Goal: Task Accomplishment & Management: Manage account settings

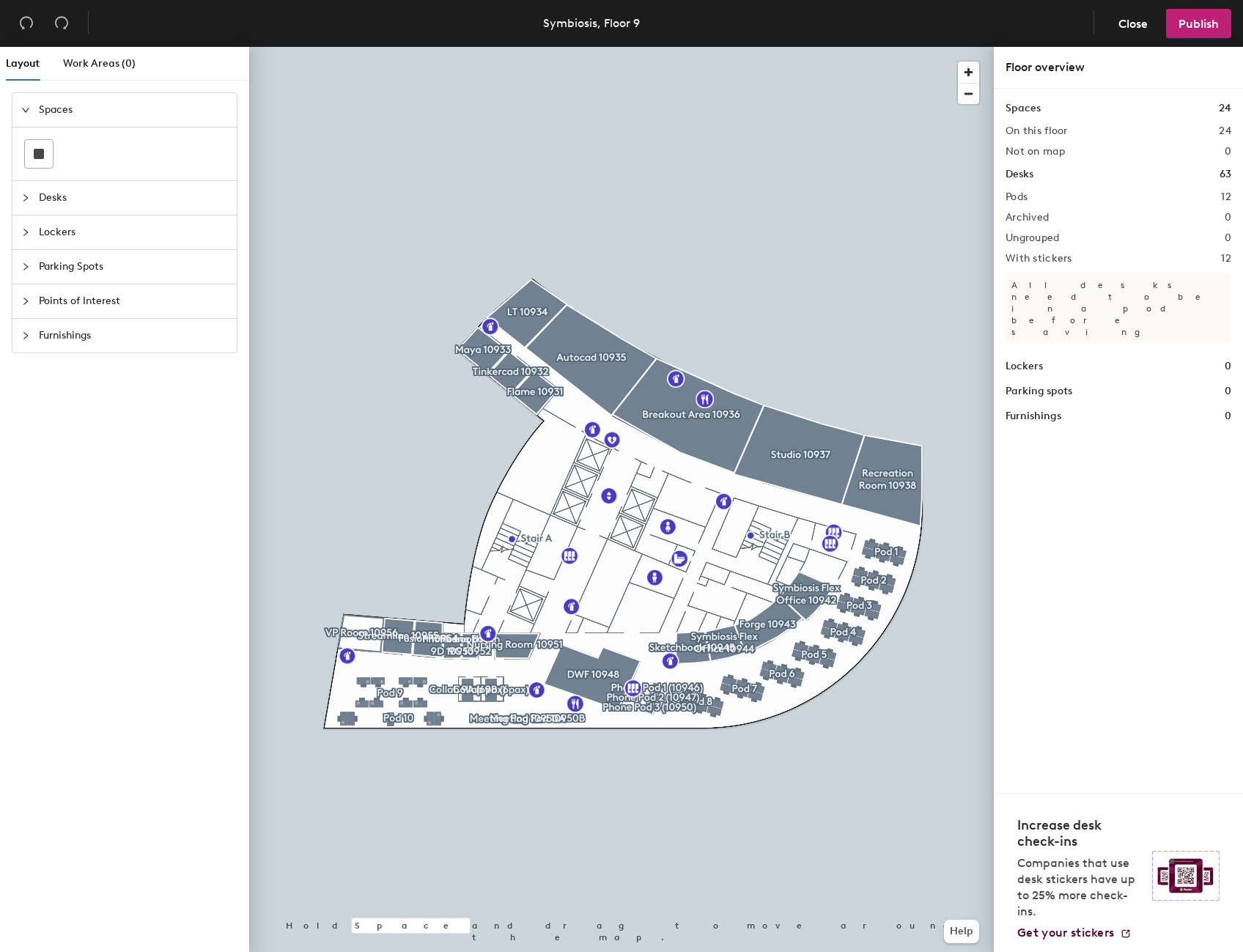
click at [50, 198] on span "Desks" at bounding box center [134, 198] width 189 height 34
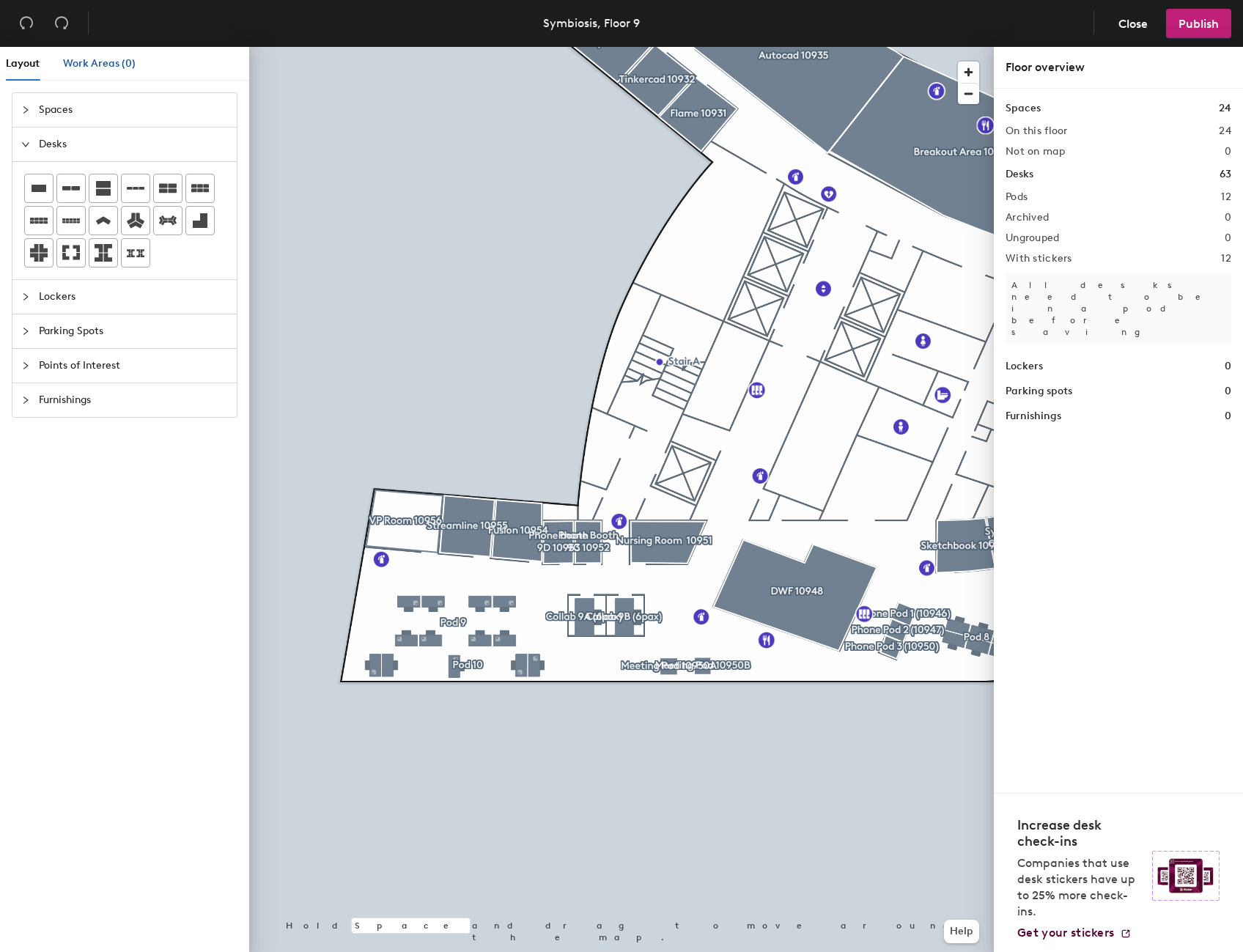
click at [92, 65] on span "Work Areas (0)" at bounding box center [99, 63] width 72 height 12
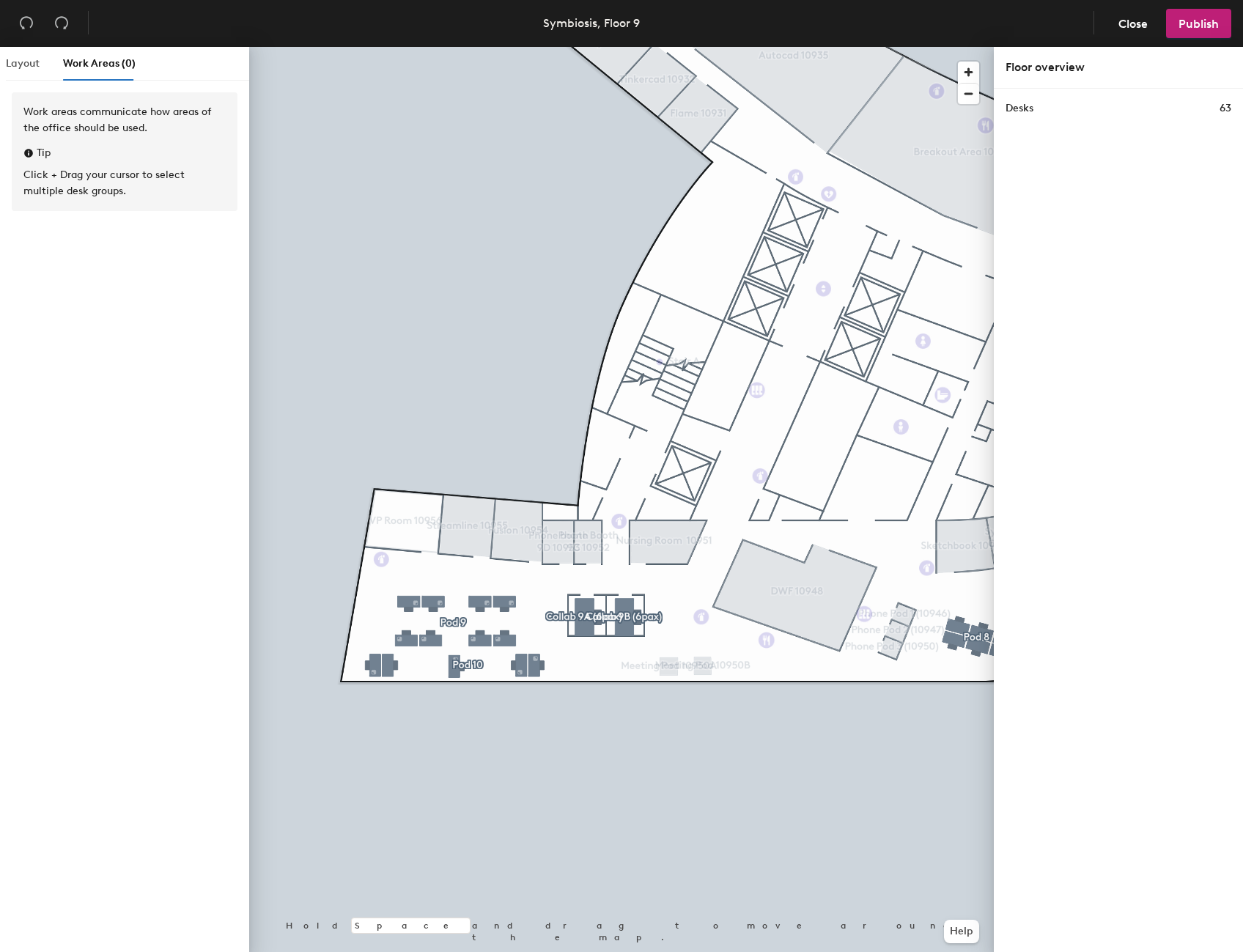
click at [34, 72] on div "Layout" at bounding box center [23, 63] width 34 height 34
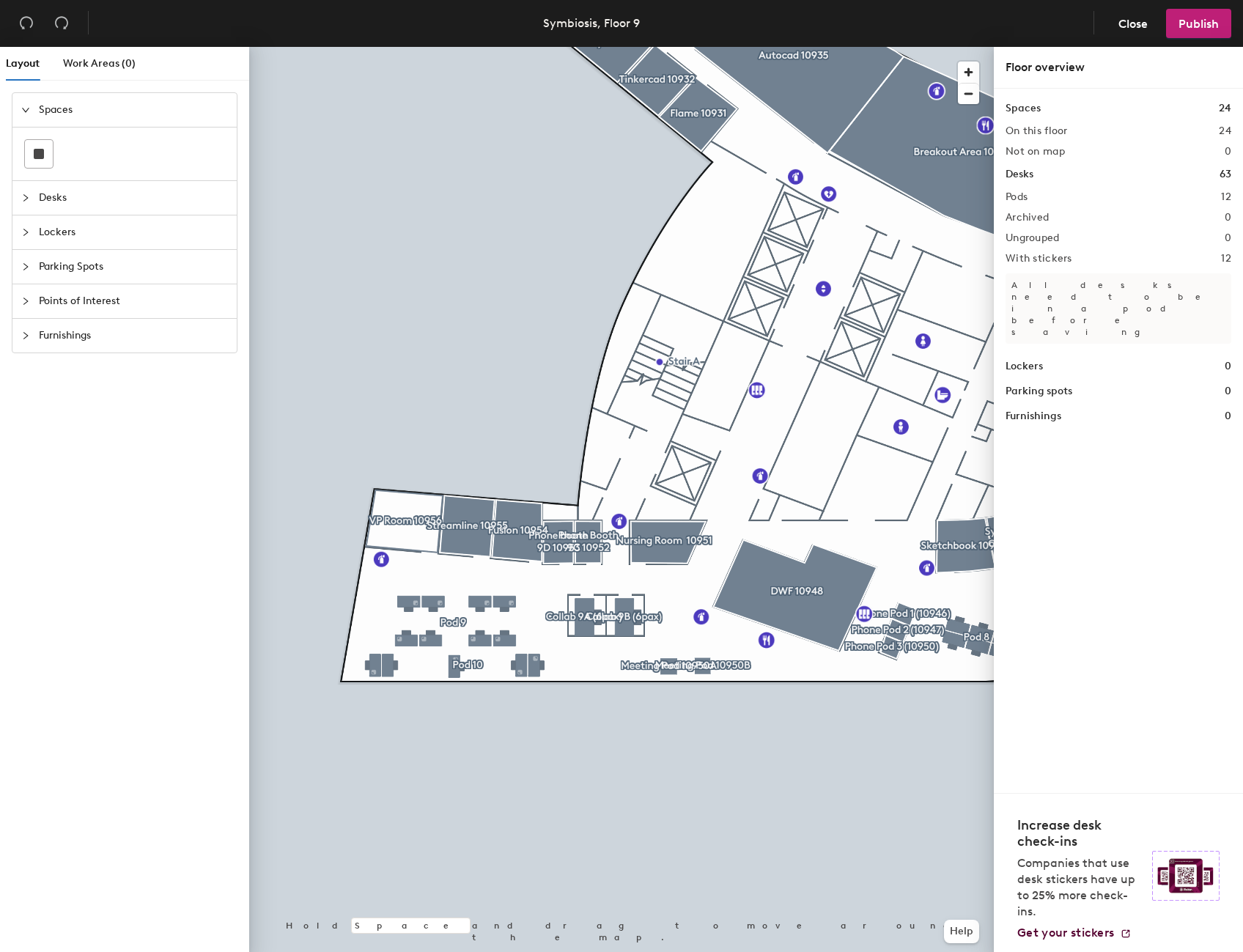
click at [40, 198] on span "Desks" at bounding box center [134, 198] width 189 height 34
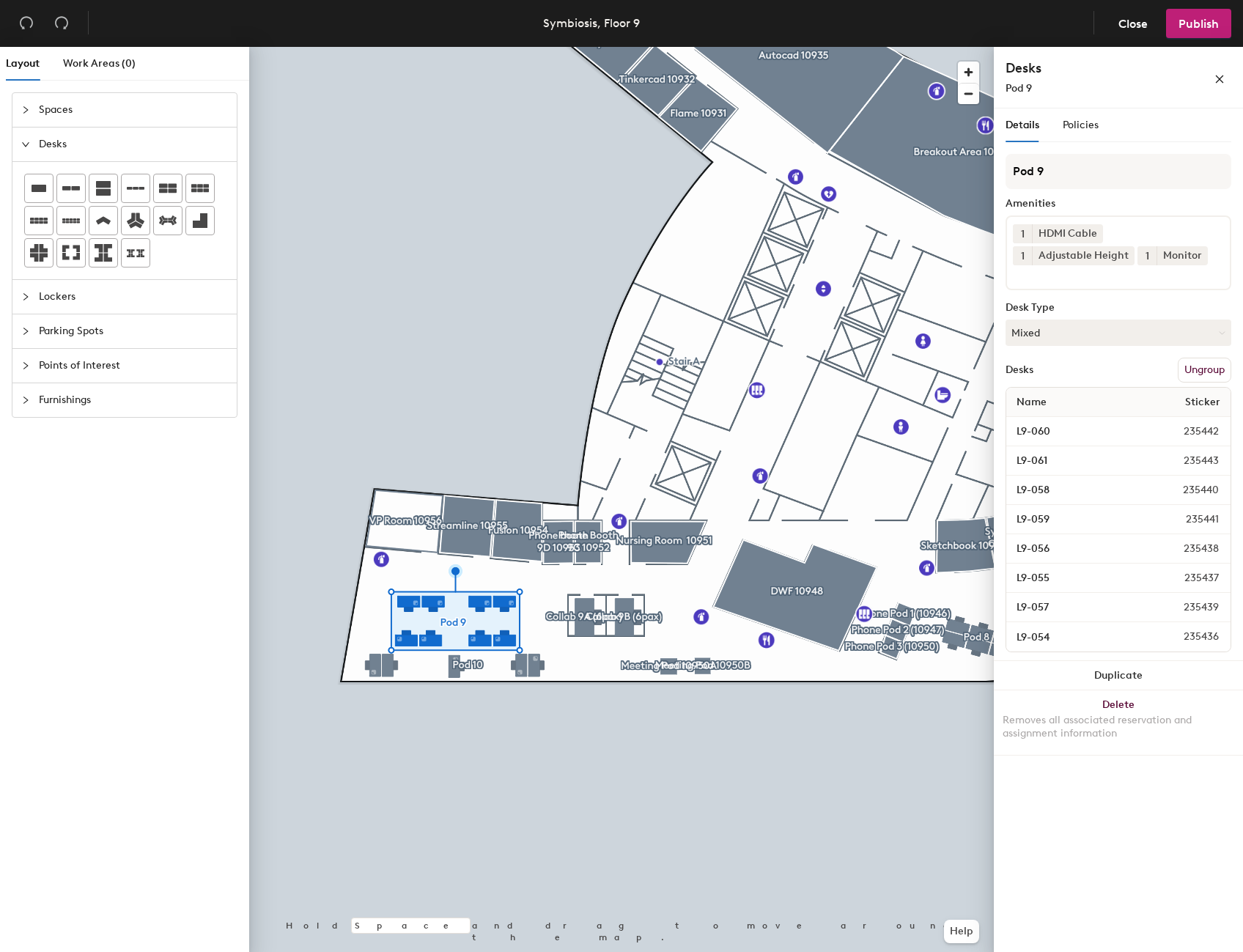
click at [1191, 369] on button "Ungroup" at bounding box center [1205, 370] width 53 height 25
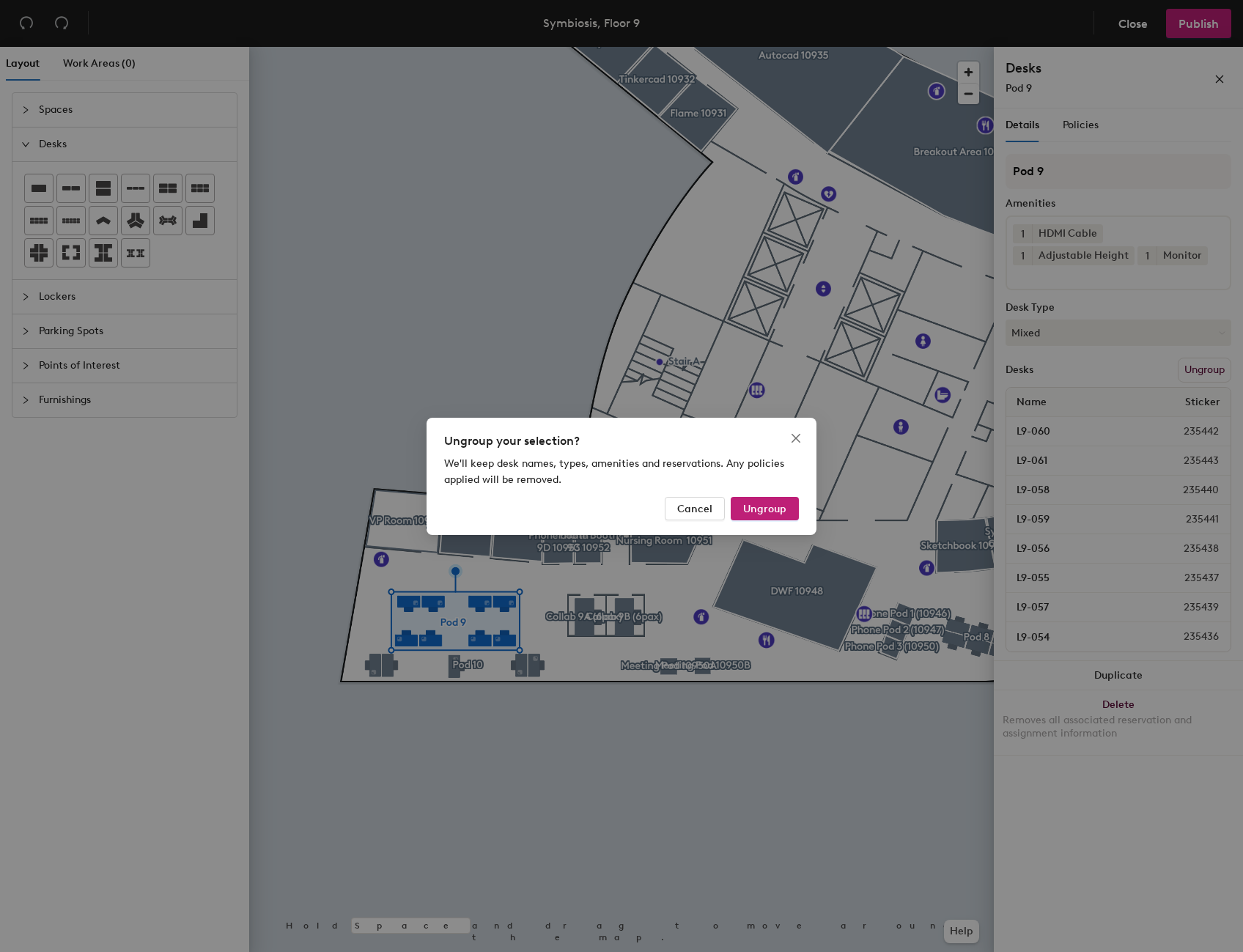
click at [514, 680] on div "Ungroup your selection? We'll keep desk names, types, amenities and reservation…" at bounding box center [621, 476] width 1243 height 952
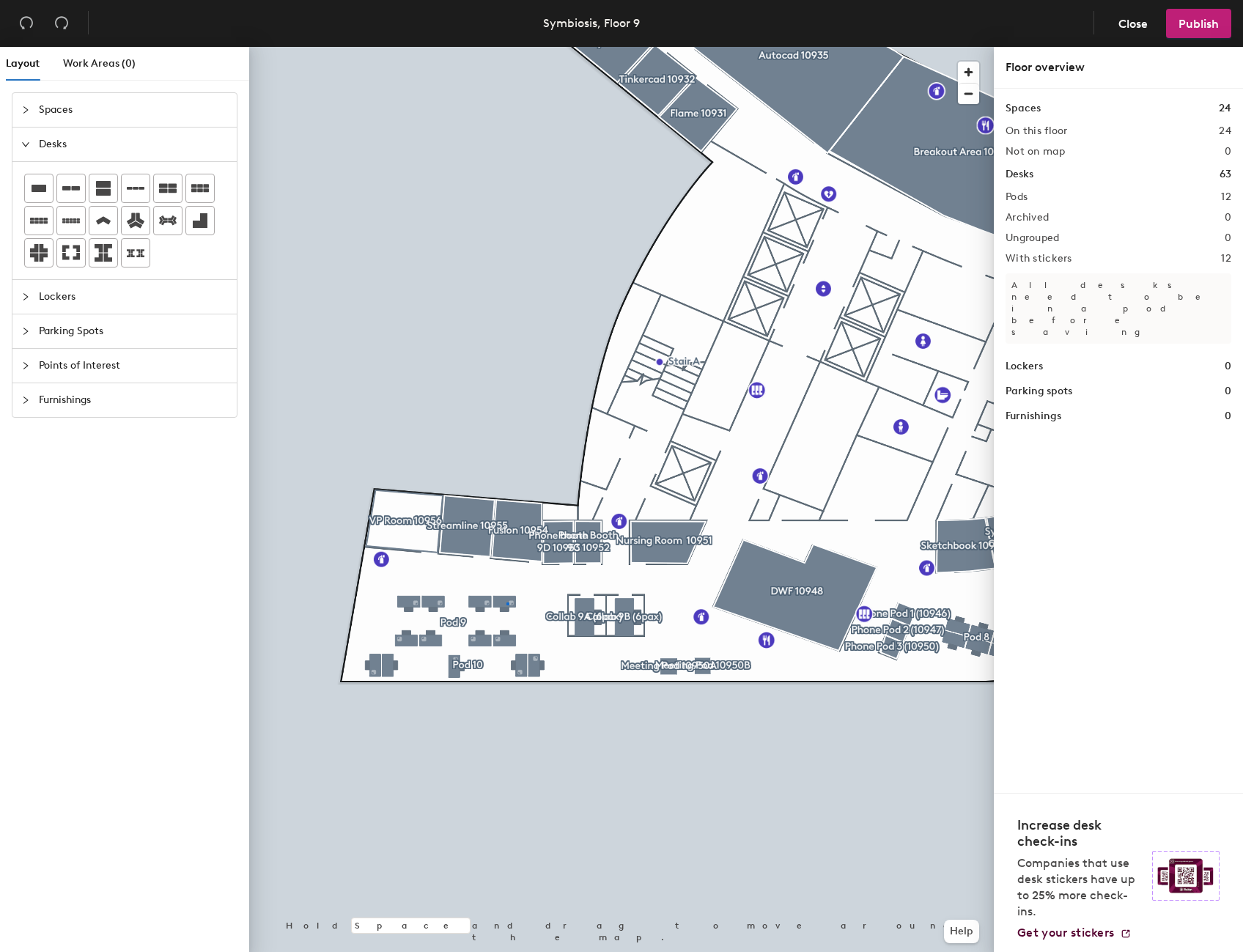
click at [507, 47] on div at bounding box center [622, 47] width 745 height 0
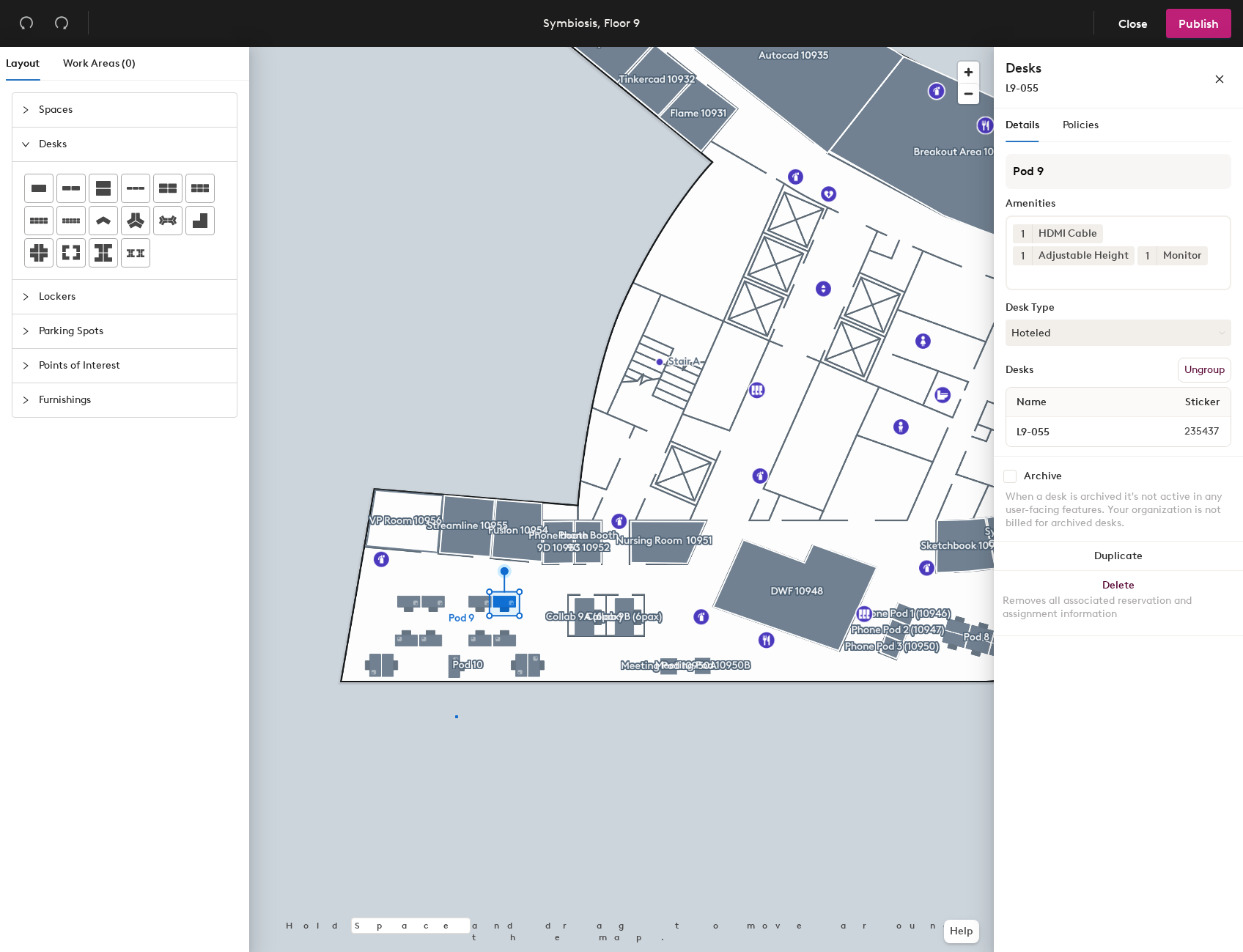
click at [456, 47] on div at bounding box center [622, 47] width 745 height 0
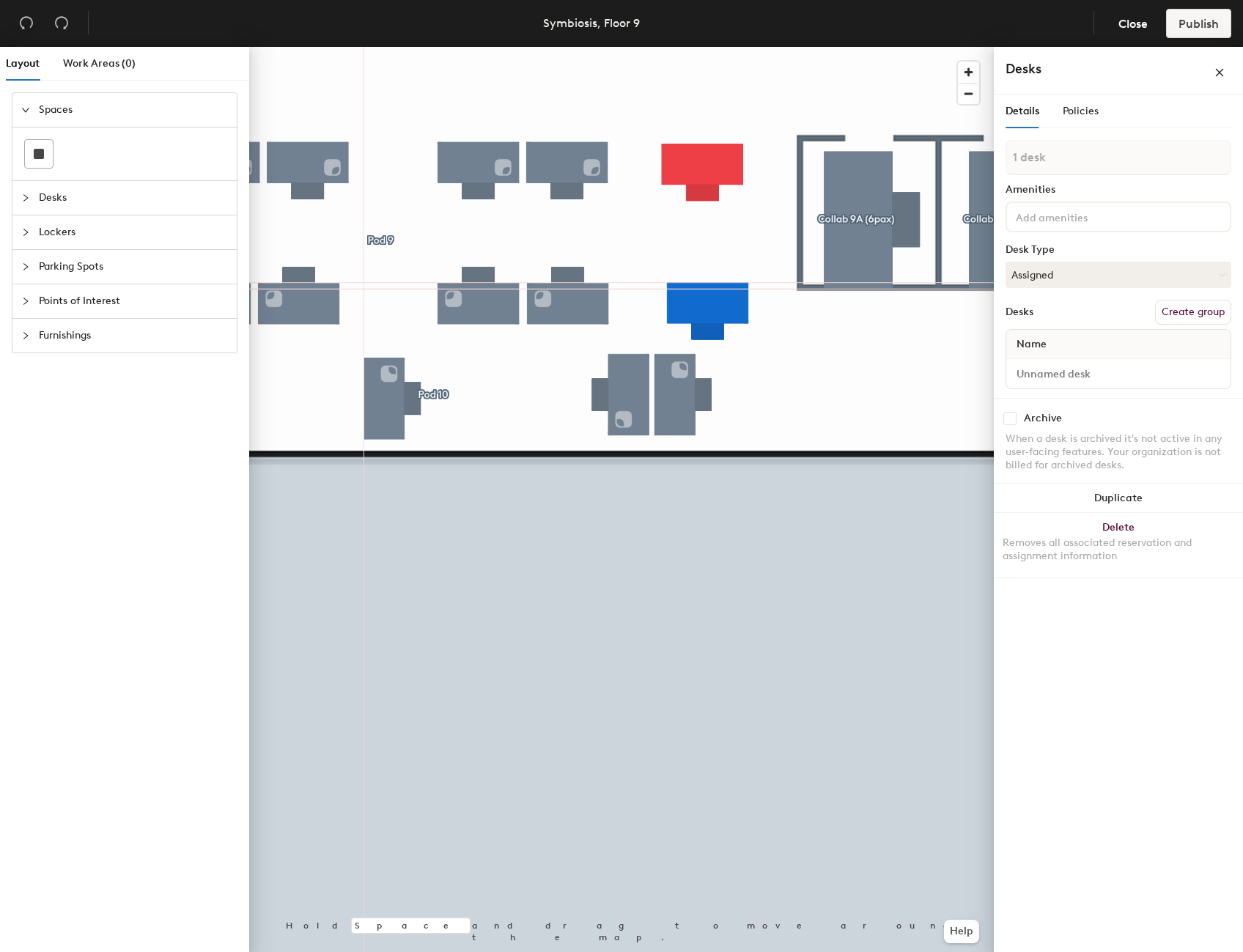
click at [51, 210] on span "Desks" at bounding box center [134, 198] width 189 height 34
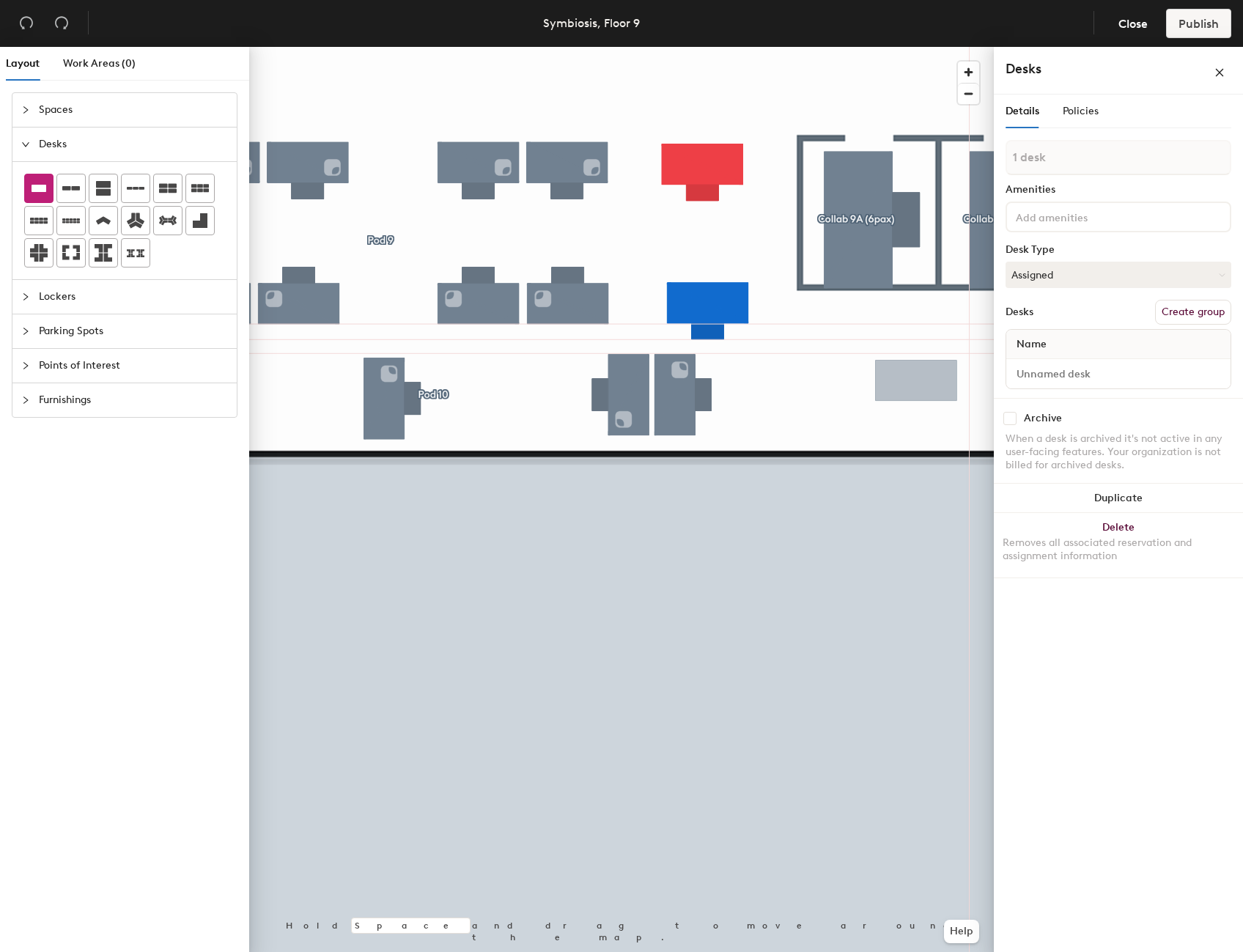
click at [1180, 312] on button "Create group" at bounding box center [1193, 312] width 76 height 25
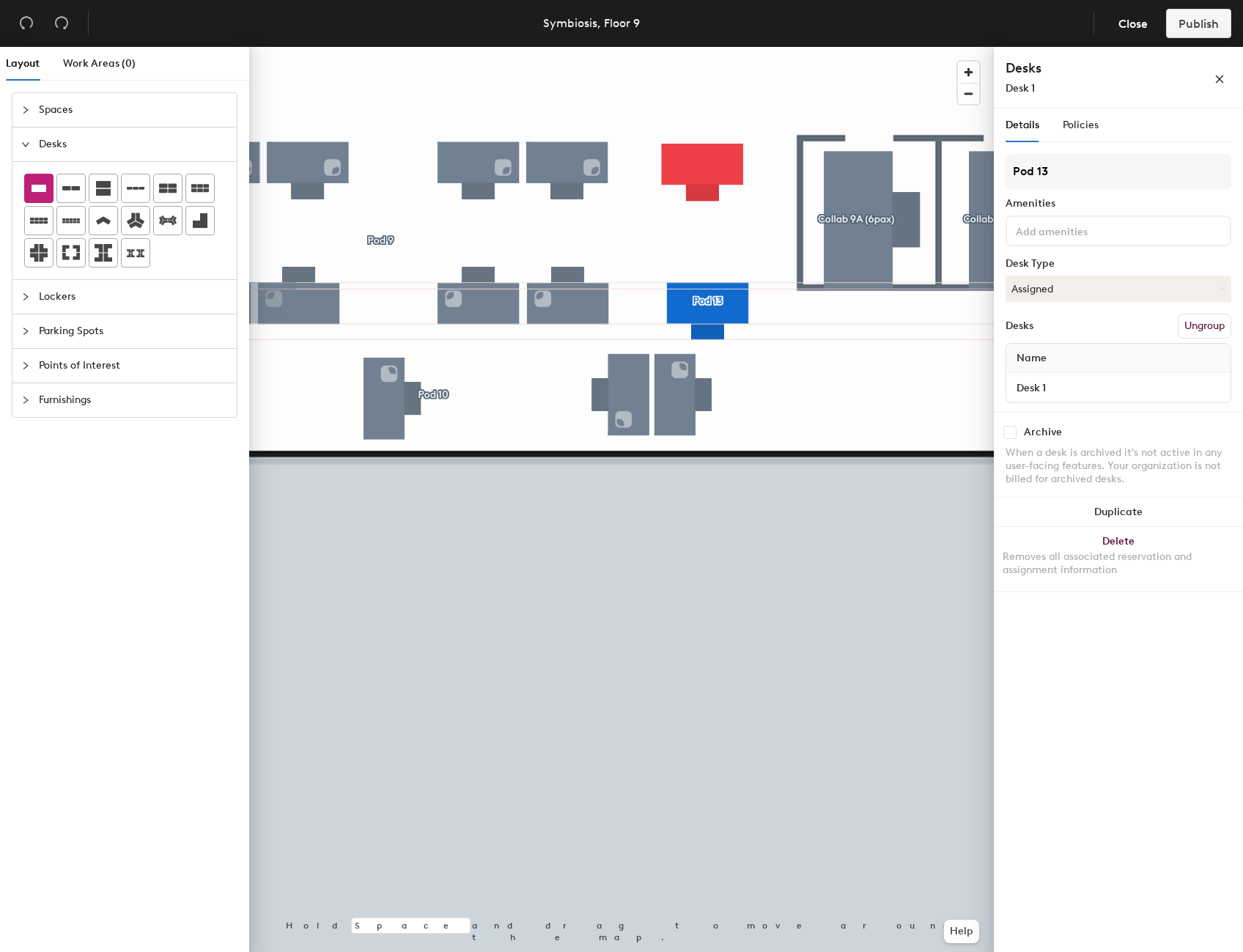
click at [191, 261] on div at bounding box center [124, 220] width 201 height 94
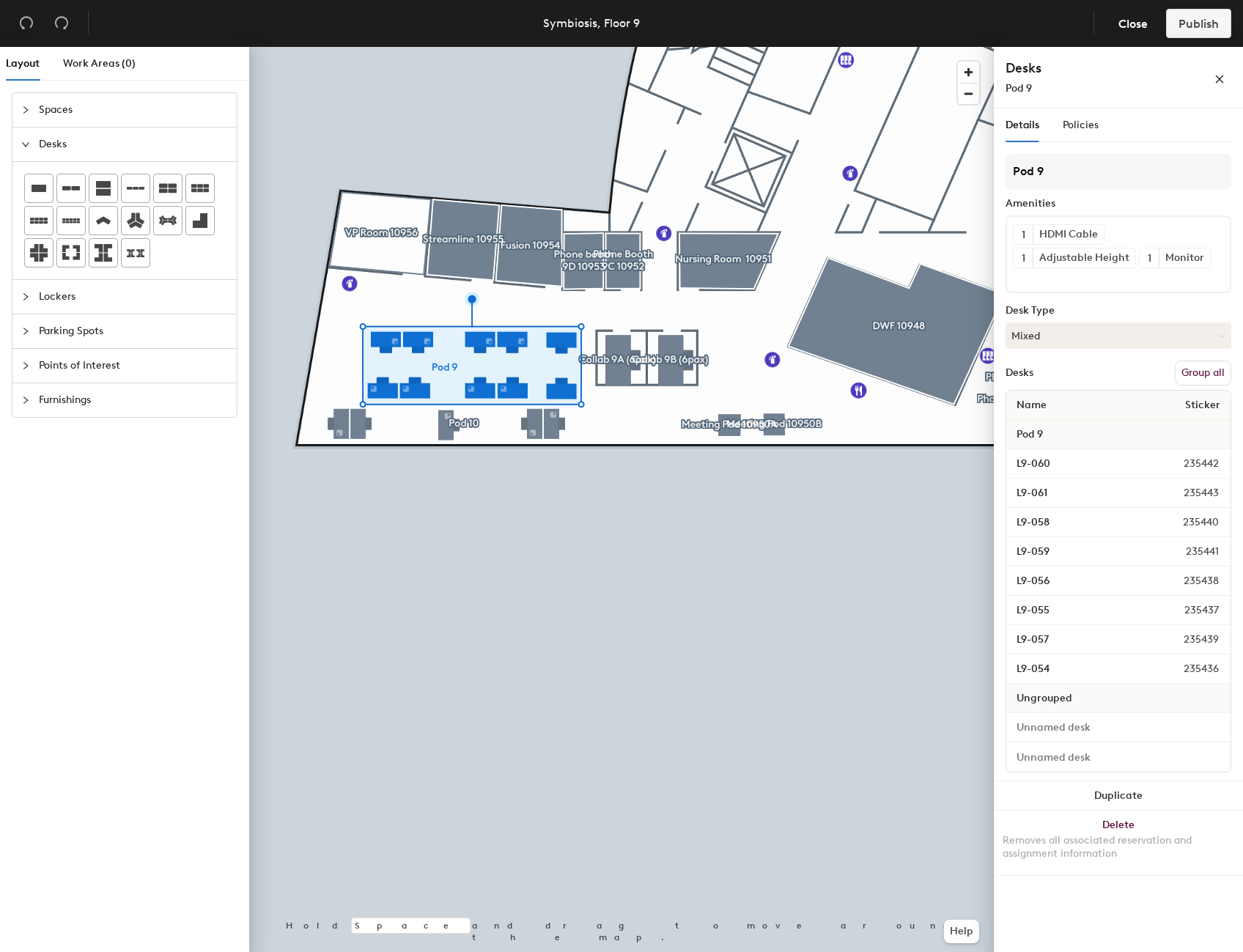
click at [1217, 371] on button "Group all" at bounding box center [1203, 373] width 56 height 25
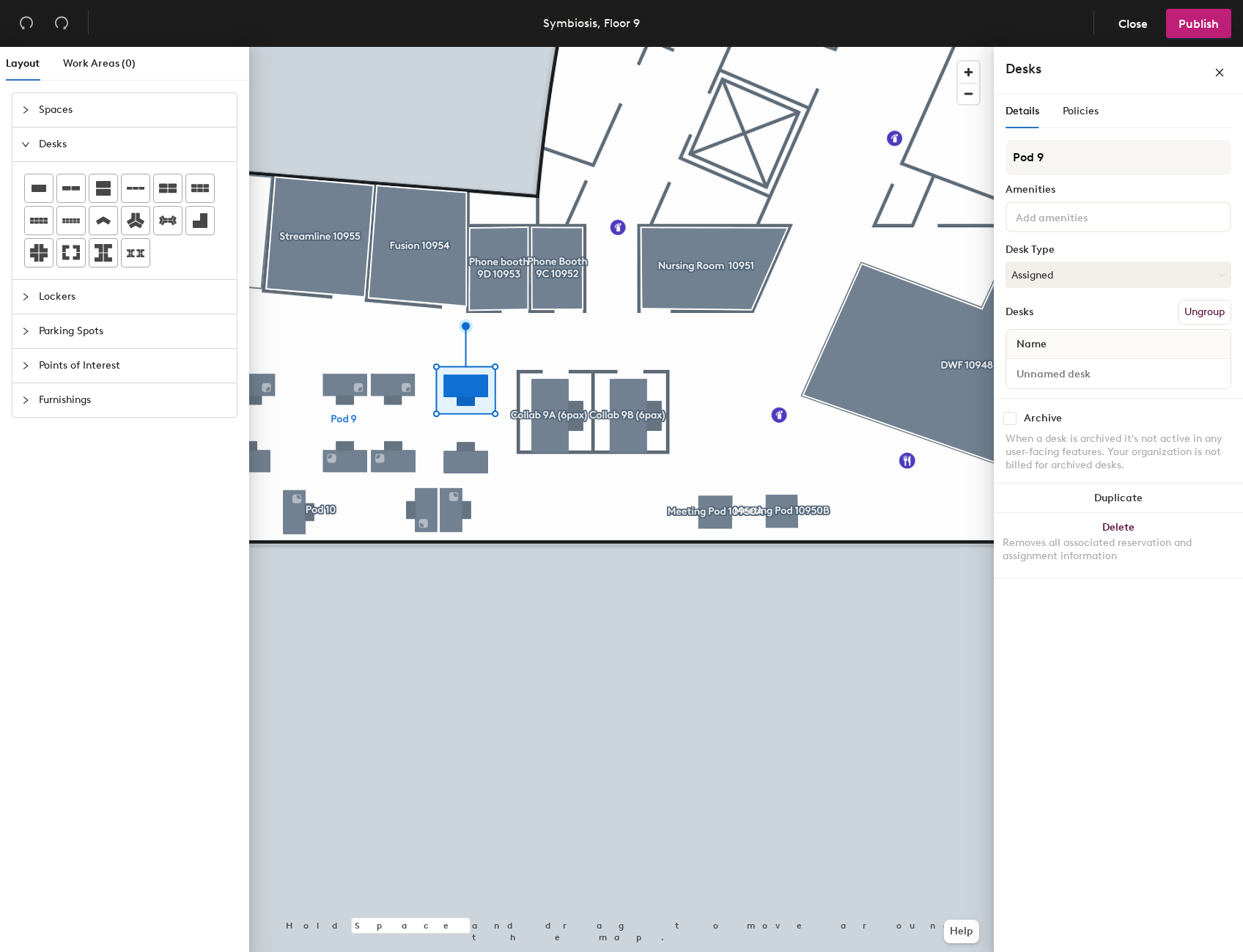
click at [1045, 219] on input at bounding box center [1079, 216] width 132 height 18
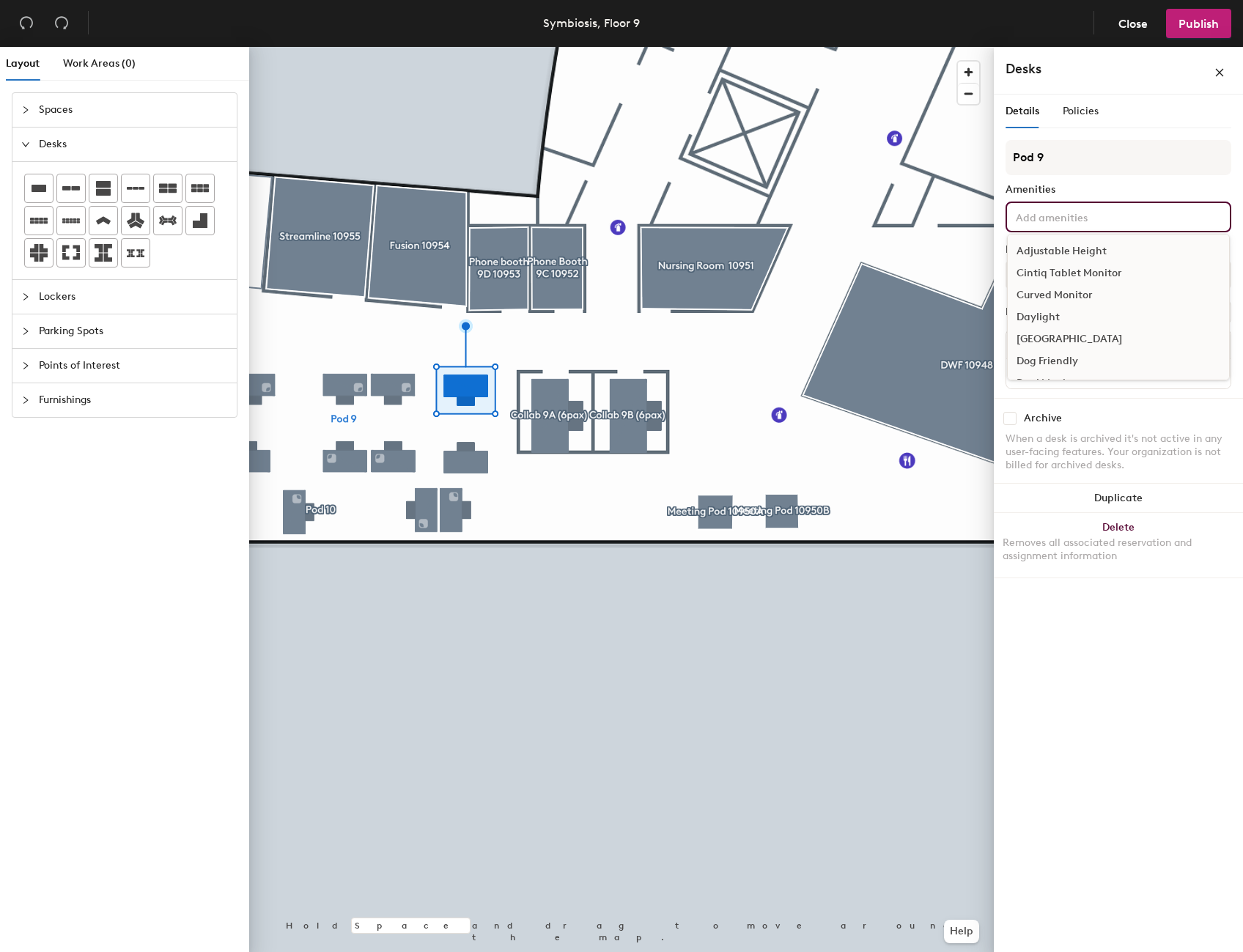
click at [1076, 294] on div "Curved Monitor" at bounding box center [1119, 295] width 221 height 22
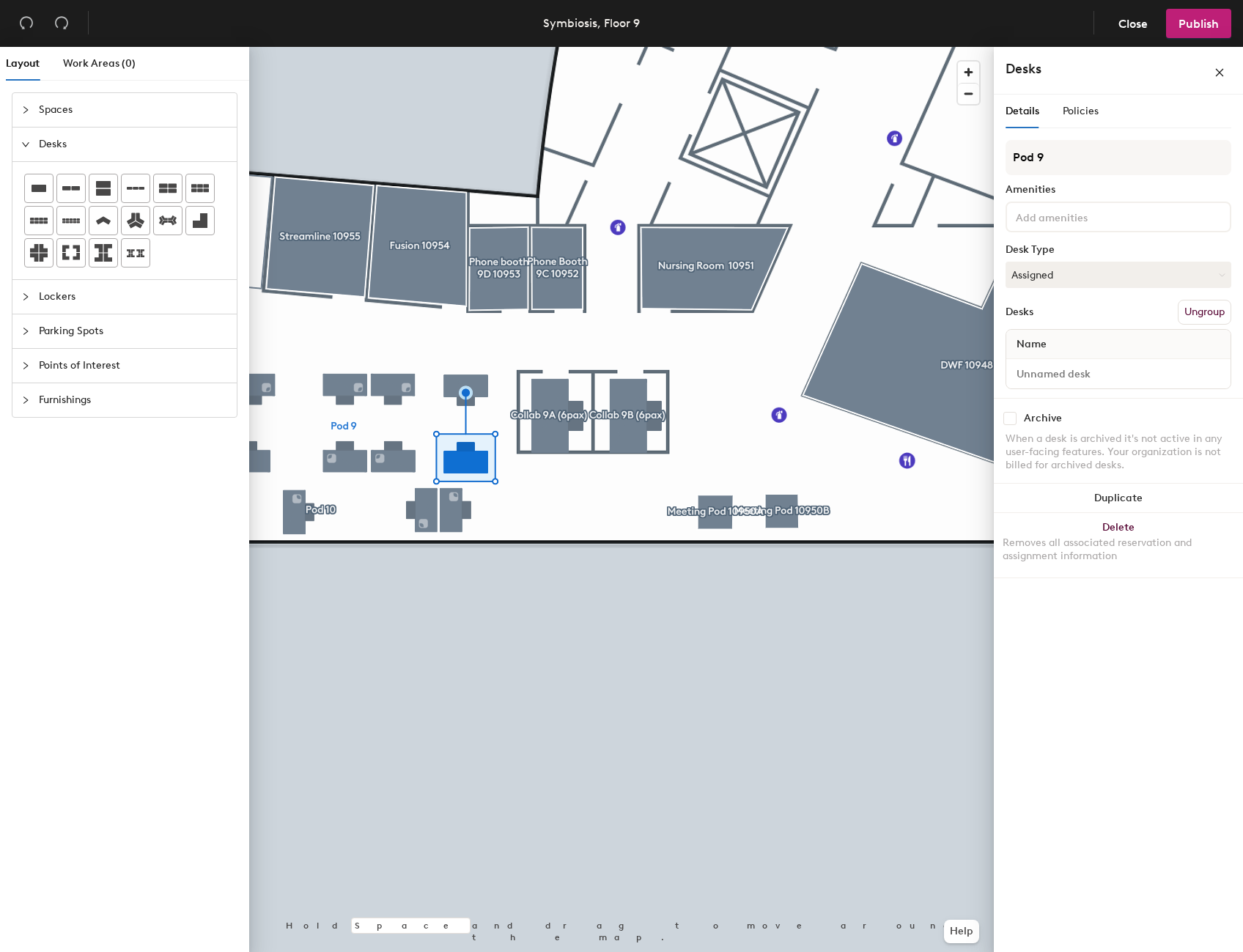
click at [1087, 219] on input at bounding box center [1079, 216] width 132 height 18
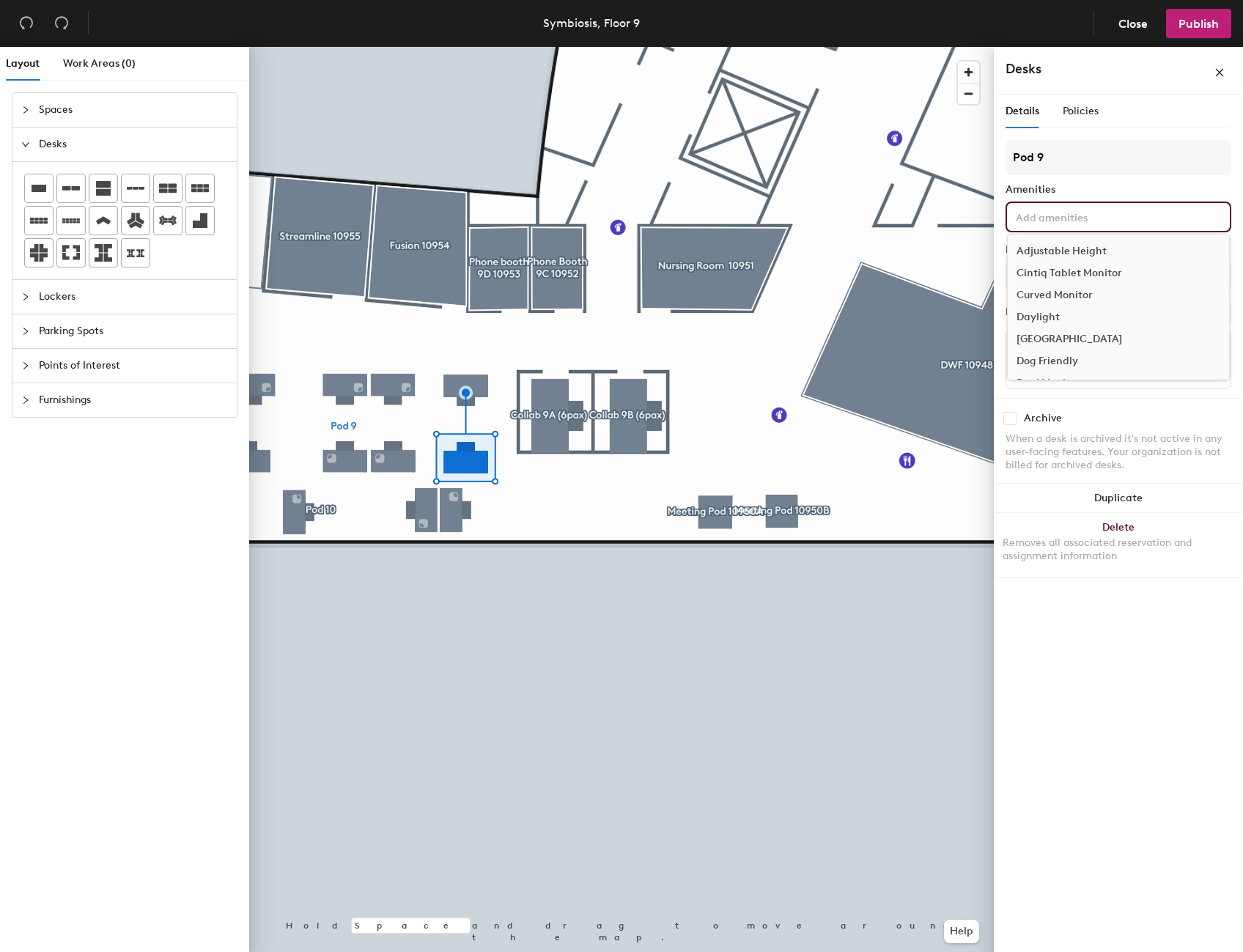
click at [1064, 298] on div "Curved Monitor" at bounding box center [1119, 295] width 221 height 22
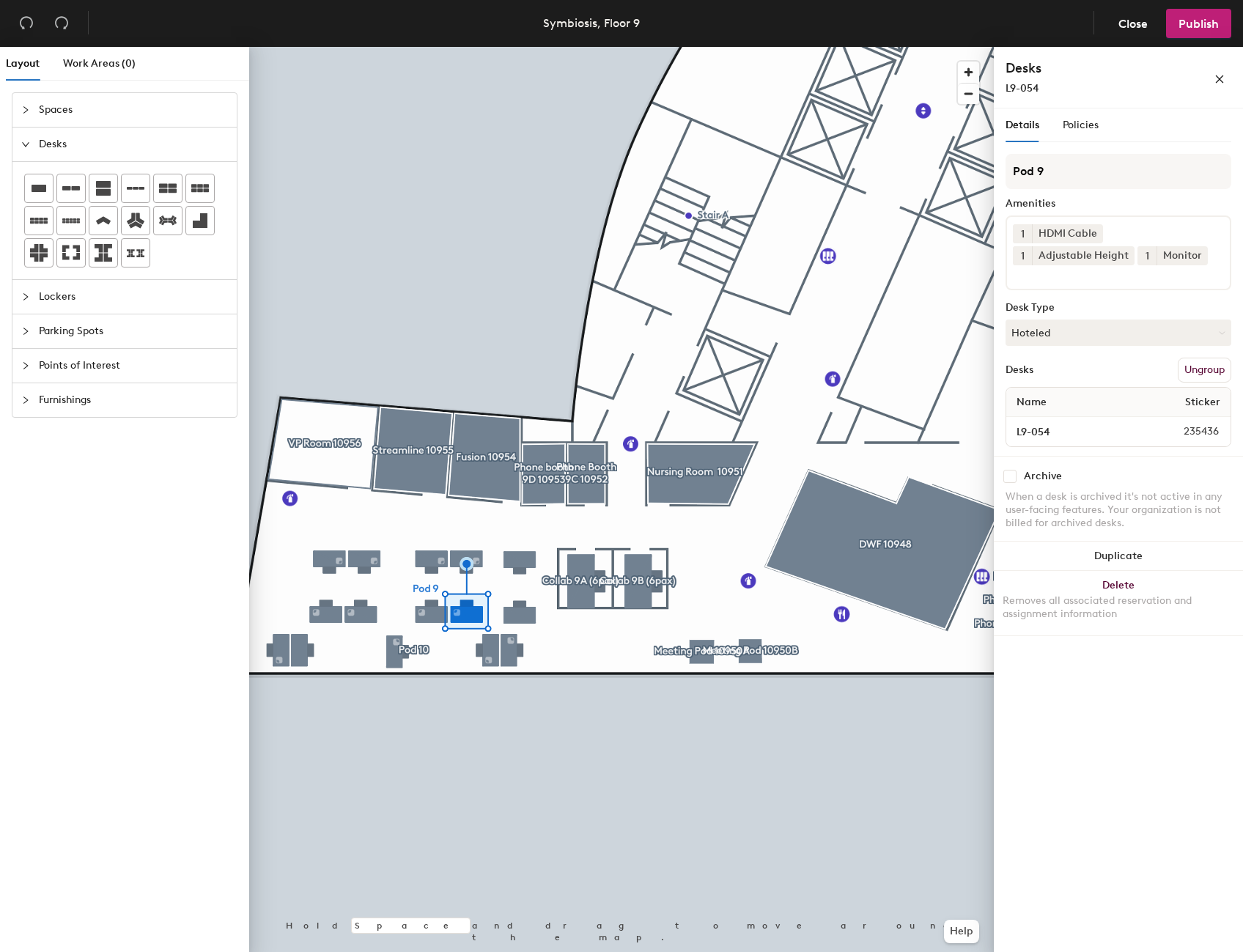
click at [282, 47] on div at bounding box center [622, 47] width 745 height 0
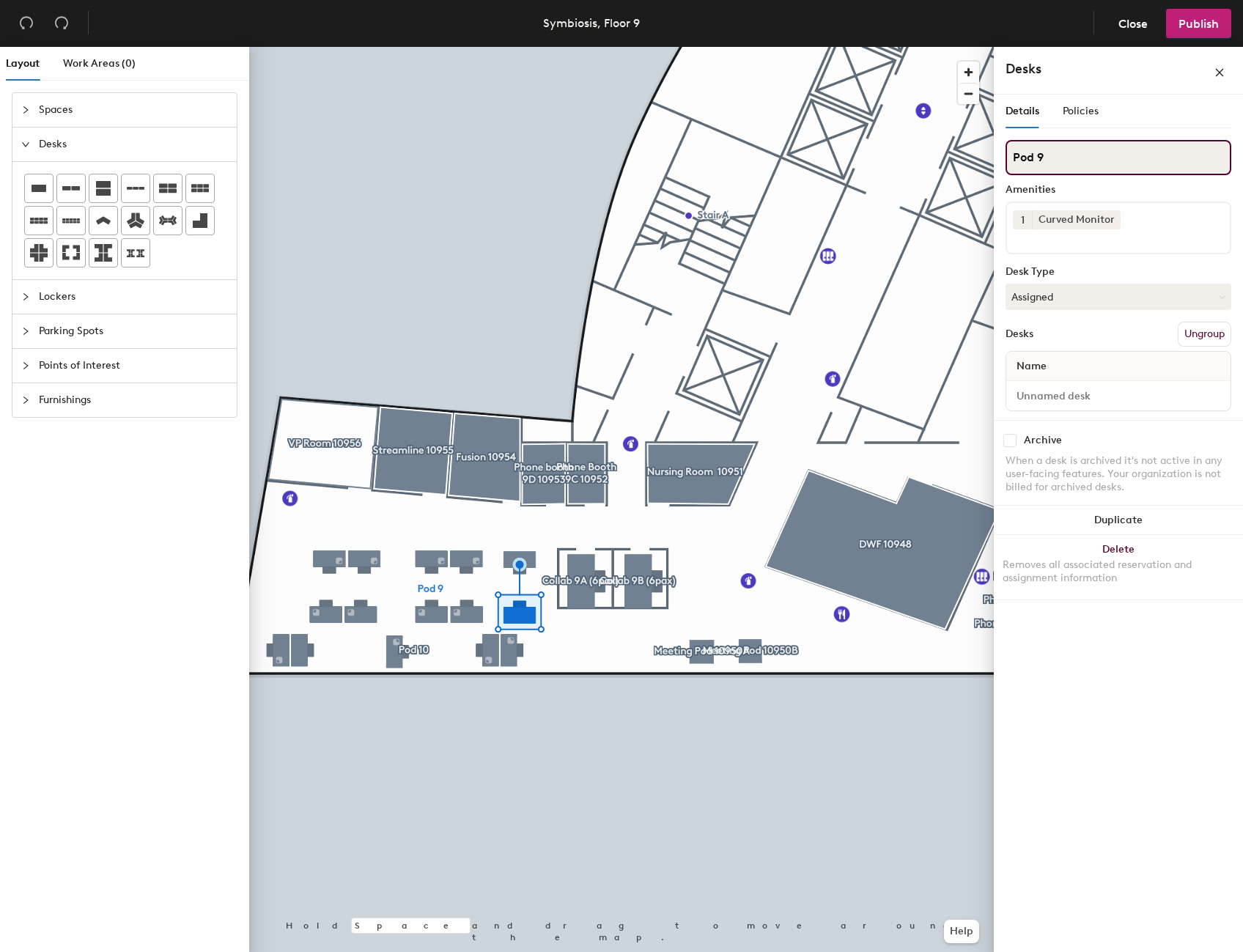
click at [1045, 156] on input "Pod 9" at bounding box center [1119, 157] width 226 height 35
type input "P"
click at [1044, 156] on input at bounding box center [1119, 157] width 226 height 35
type input "L"
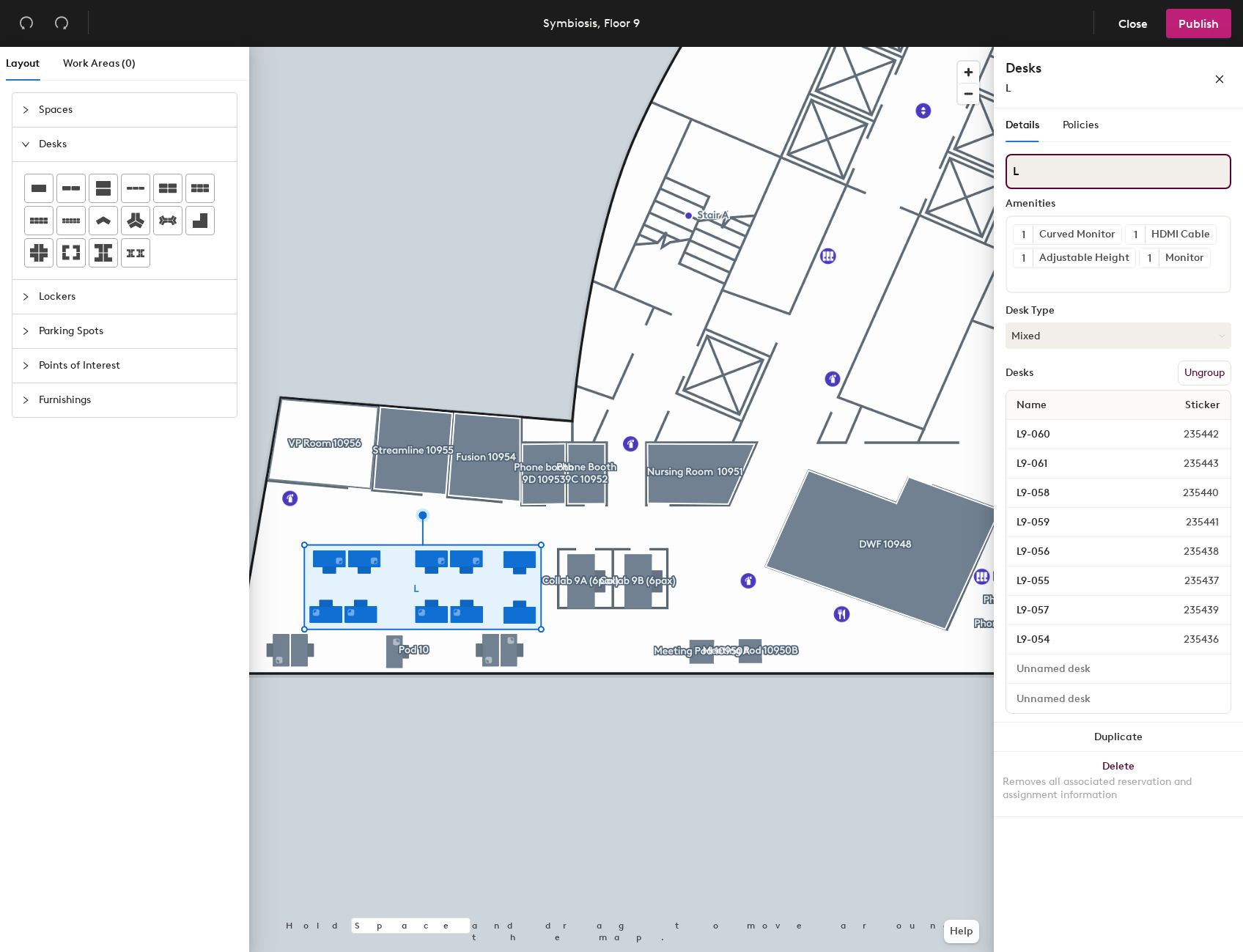
click at [1032, 168] on input "L" at bounding box center [1119, 172] width 226 height 35
click at [27, 21] on icon "undo" at bounding box center [26, 22] width 14 height 14
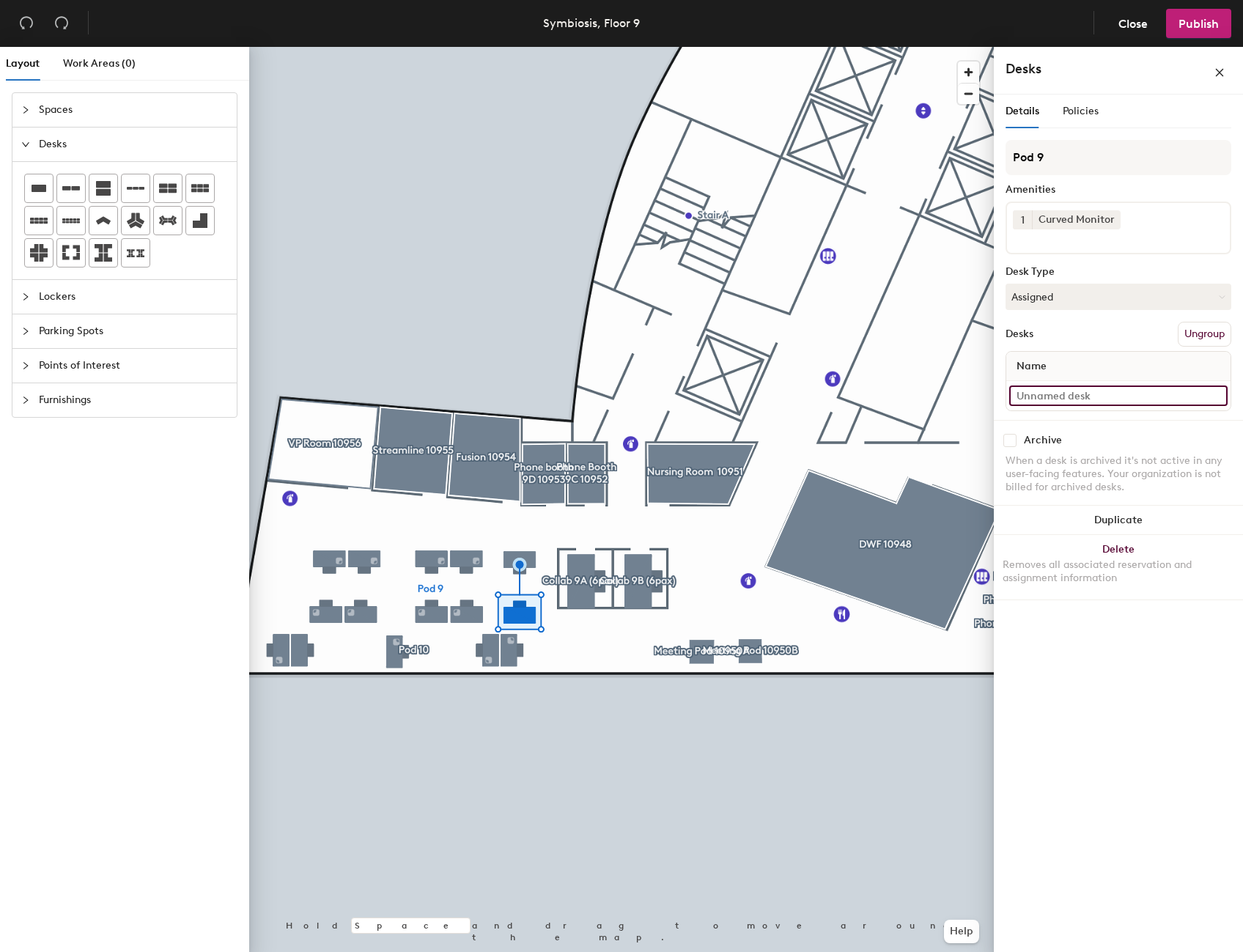
click at [1212, 395] on input at bounding box center [1119, 395] width 218 height 21
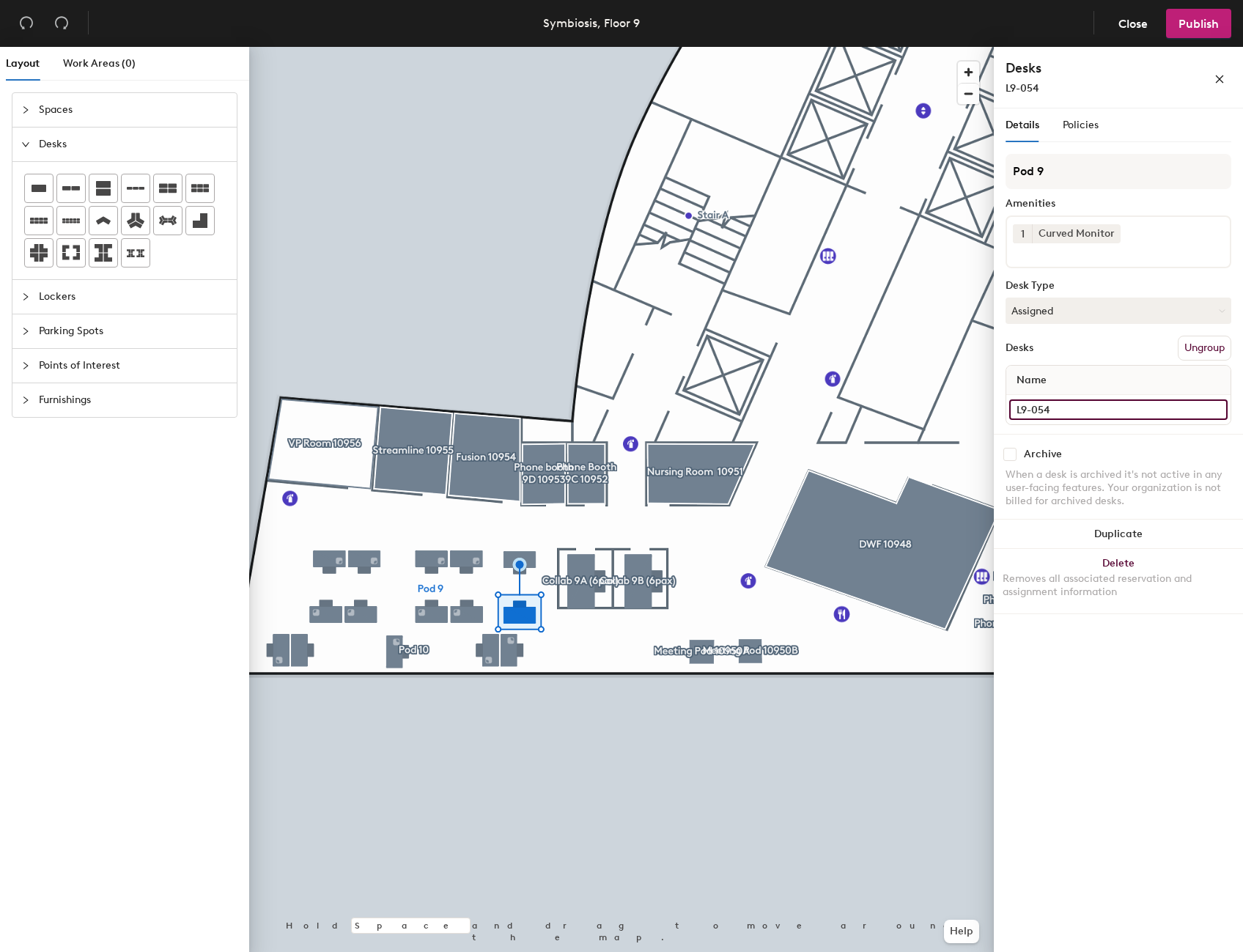
type input "L9-054"
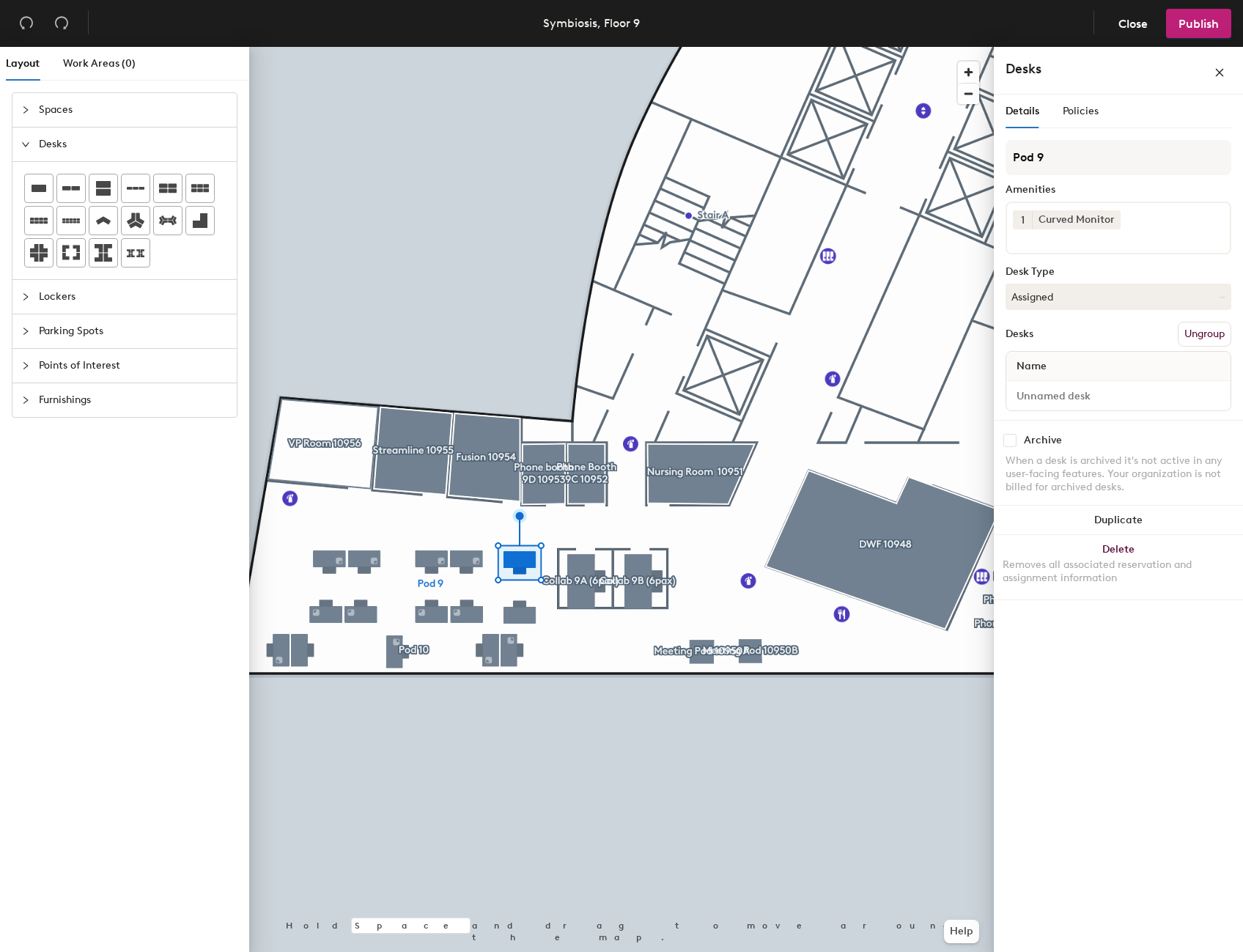
click at [1065, 384] on div at bounding box center [1119, 396] width 224 height 29
click at [1215, 400] on input at bounding box center [1119, 395] width 218 height 21
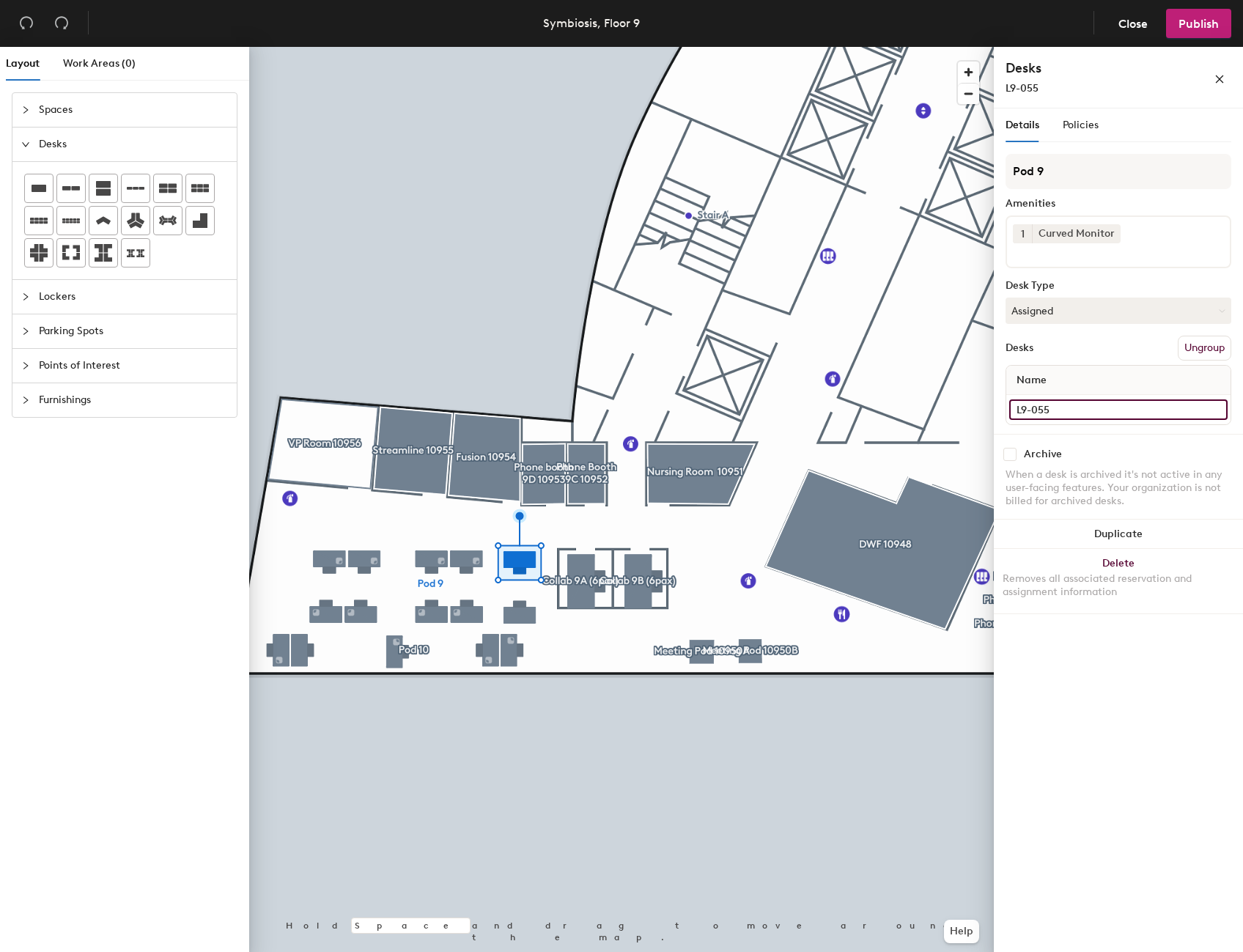
type input "L9-055"
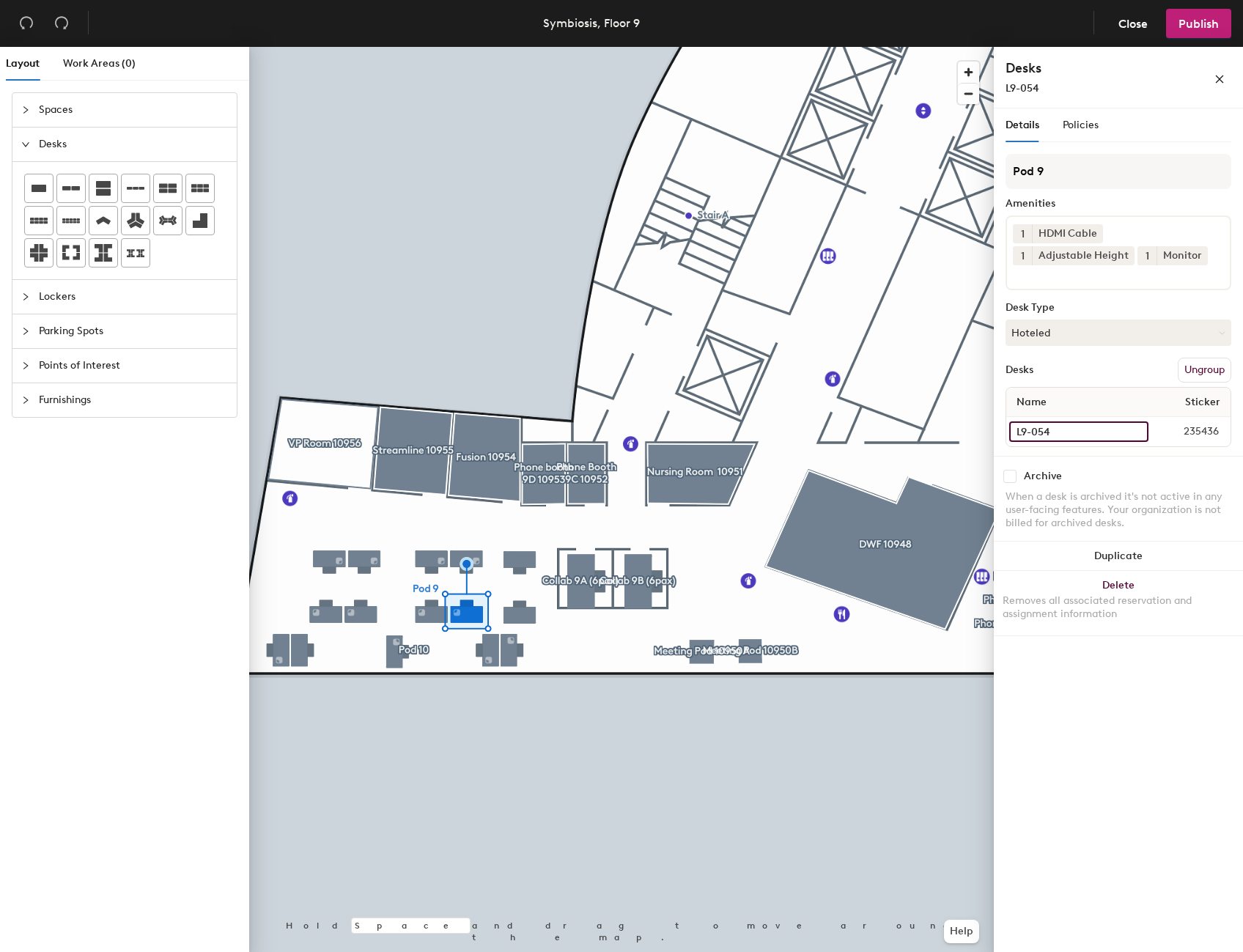
click at [1132, 433] on input "L9-054" at bounding box center [1079, 431] width 140 height 21
click at [1052, 431] on input "L9-054" at bounding box center [1079, 431] width 140 height 21
type input "L9-056"
click at [1137, 432] on input "L9-055" at bounding box center [1079, 431] width 140 height 21
click at [1136, 432] on input "L9-055" at bounding box center [1079, 431] width 140 height 21
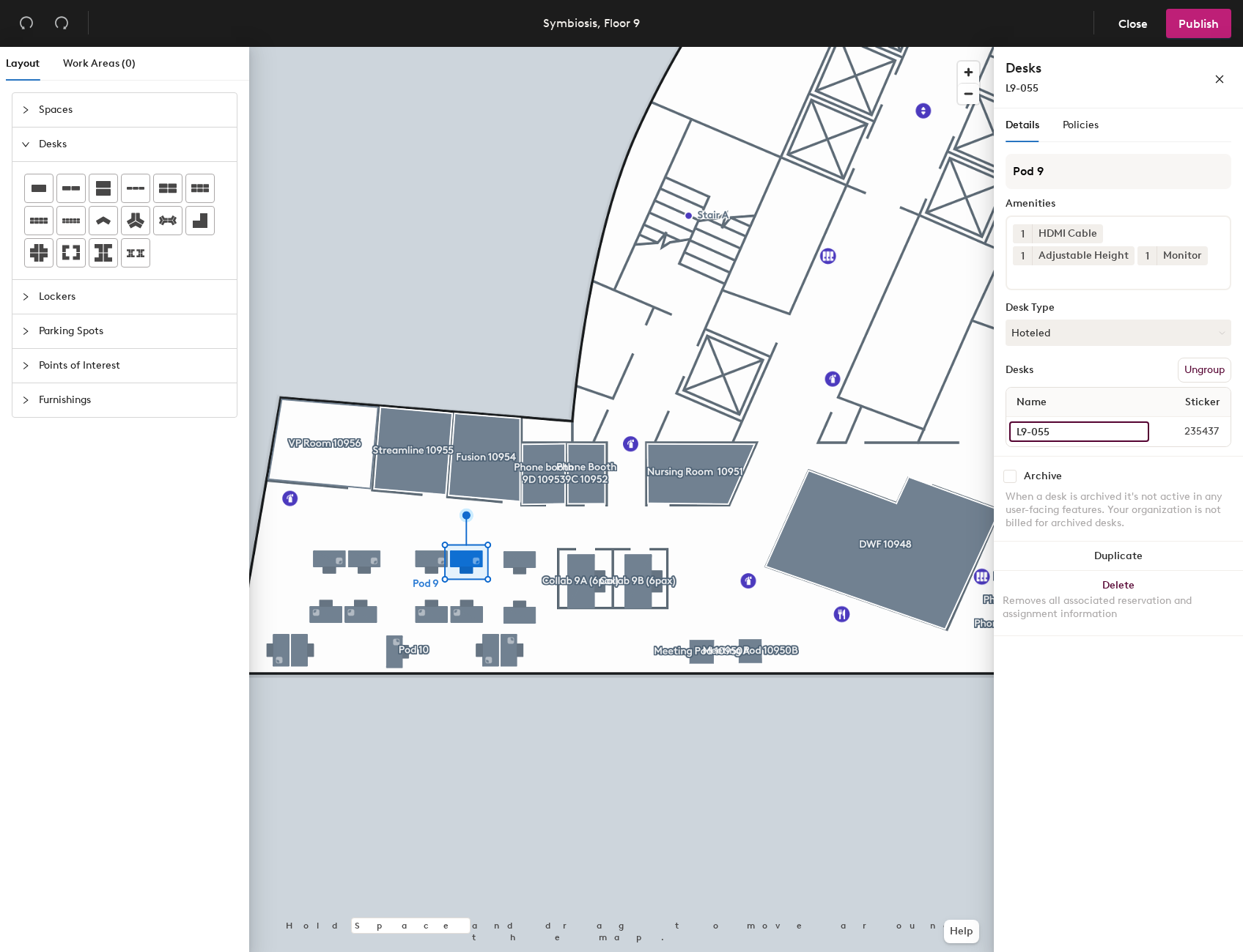
click at [1061, 436] on input "L9-055" at bounding box center [1079, 431] width 140 height 21
type input "L9-057"
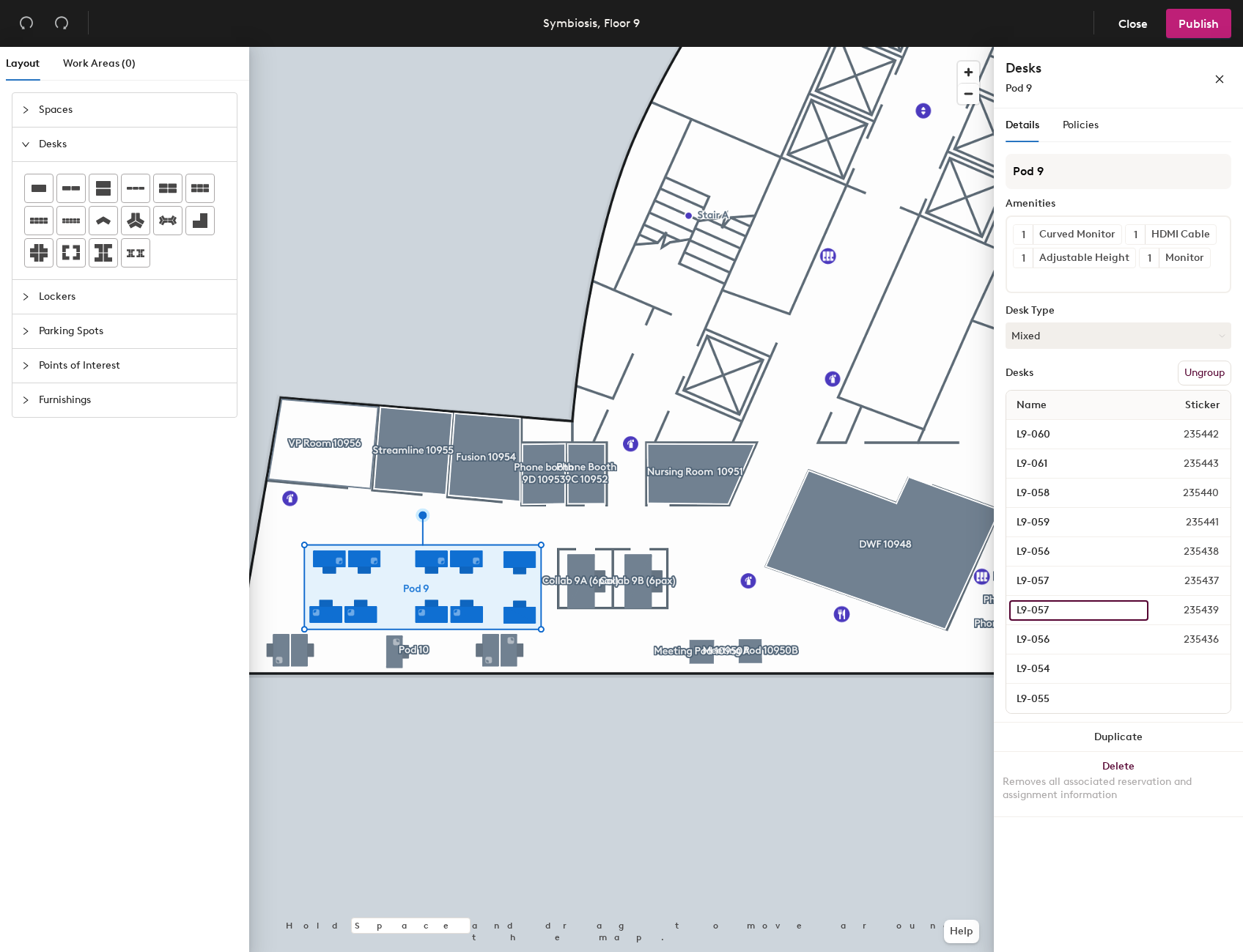
click at [1138, 609] on input "L9-057" at bounding box center [1079, 610] width 140 height 21
click at [1074, 611] on input "L9-057" at bounding box center [1079, 610] width 140 height 21
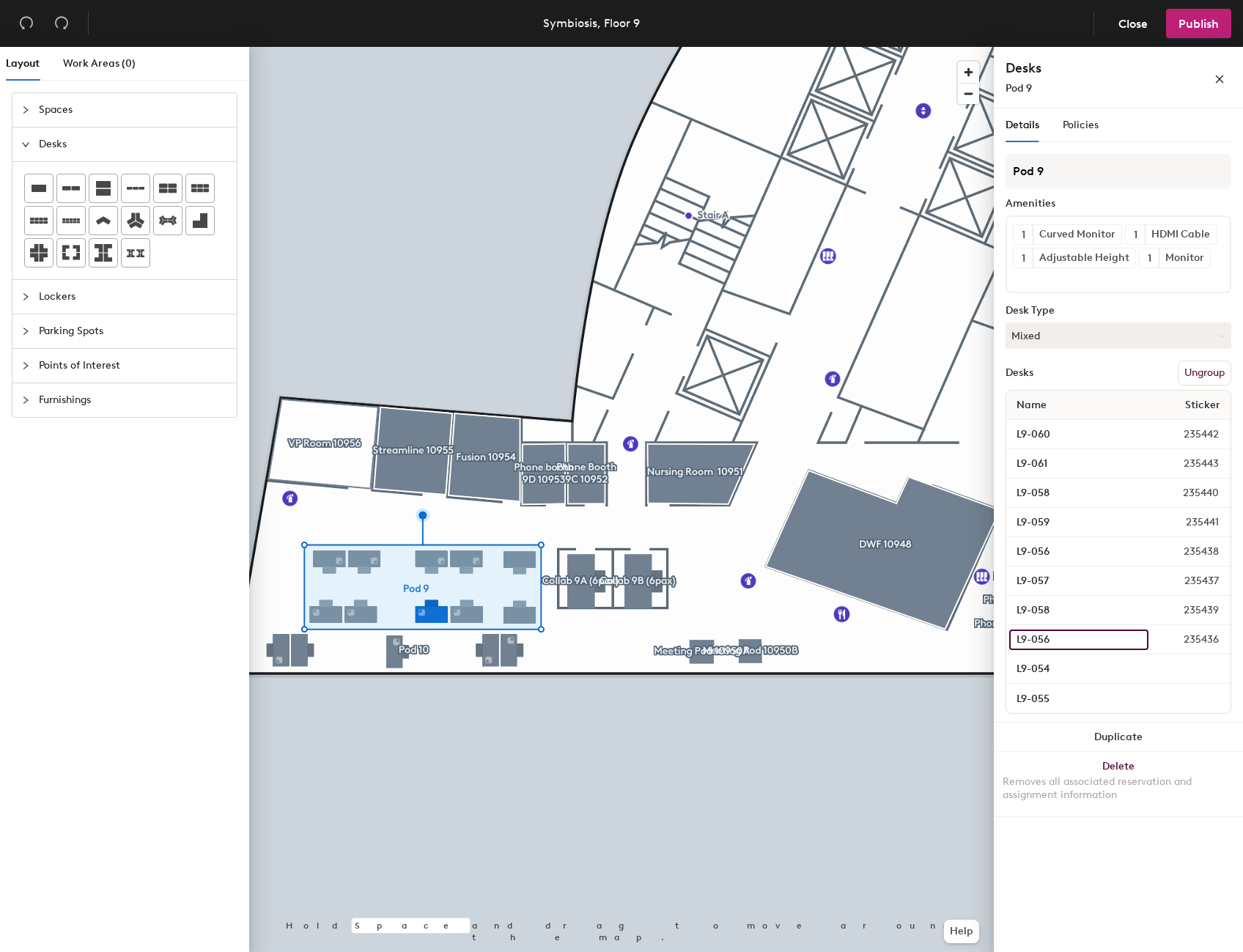
click at [1135, 640] on input "L9-056" at bounding box center [1079, 639] width 140 height 21
click at [1040, 609] on input "L9-058" at bounding box center [1079, 610] width 140 height 21
click at [1144, 616] on input "L9-058" at bounding box center [1079, 610] width 140 height 21
type input "L9-057"
click at [1138, 576] on input "L9-057" at bounding box center [1079, 581] width 140 height 21
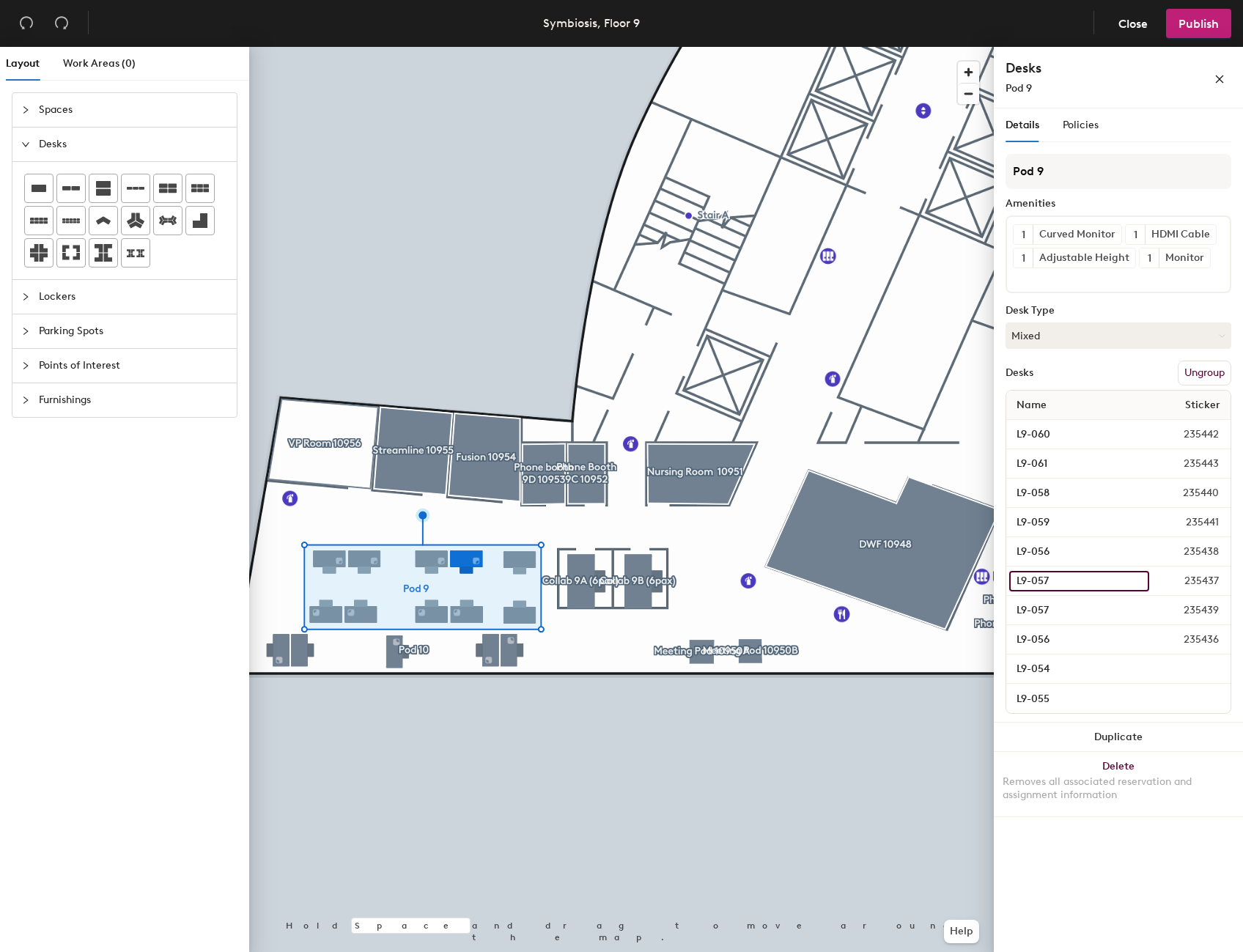
click at [1075, 576] on input "L9-057" at bounding box center [1079, 581] width 140 height 21
type input "L9-058"
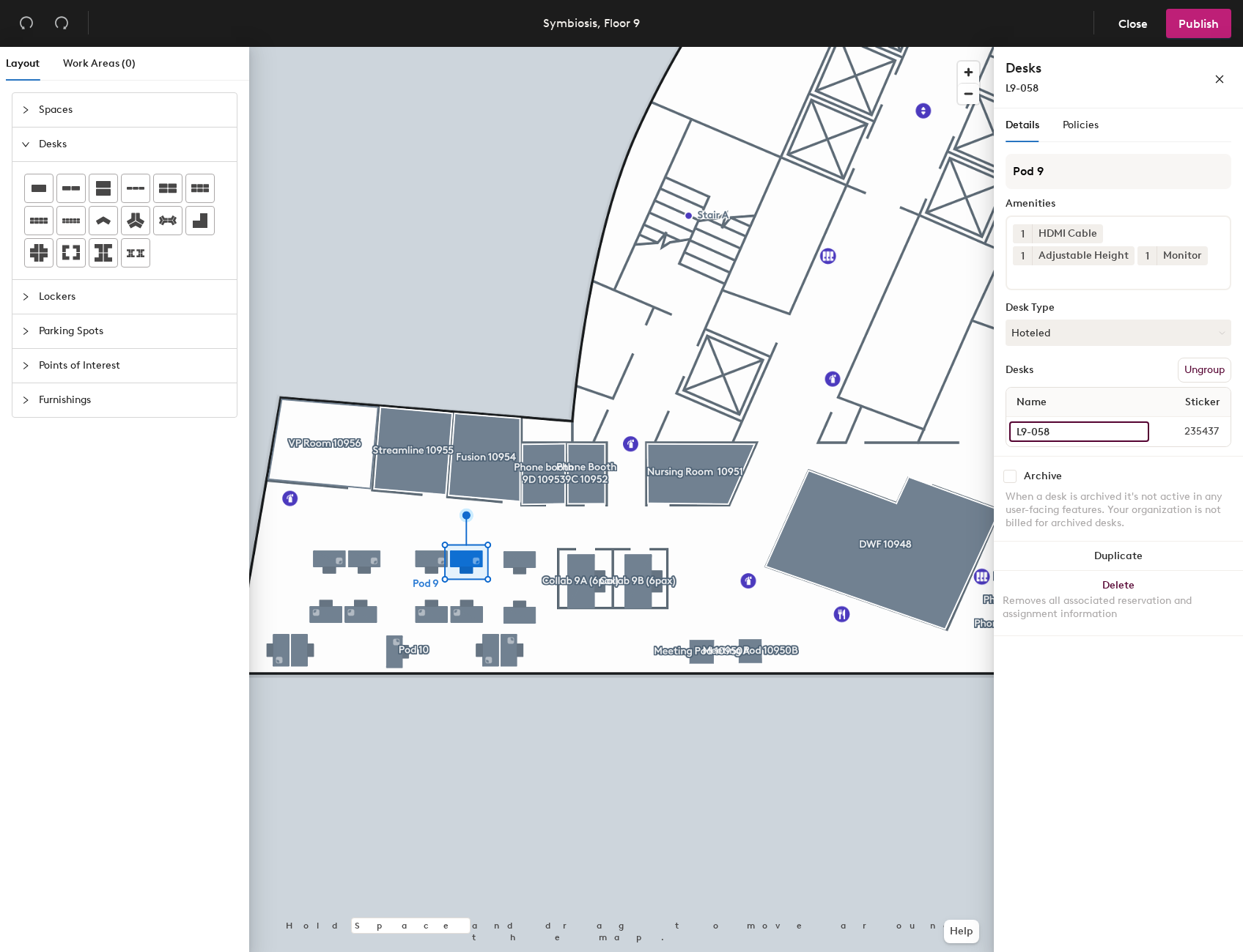
click at [1136, 429] on input "L9-058" at bounding box center [1079, 431] width 140 height 21
click at [1086, 436] on input "L9-058" at bounding box center [1079, 431] width 140 height 21
type input "L9-057"
click at [1135, 431] on input "L9-057" at bounding box center [1079, 431] width 140 height 21
click at [1058, 425] on input "L9-057" at bounding box center [1079, 431] width 140 height 21
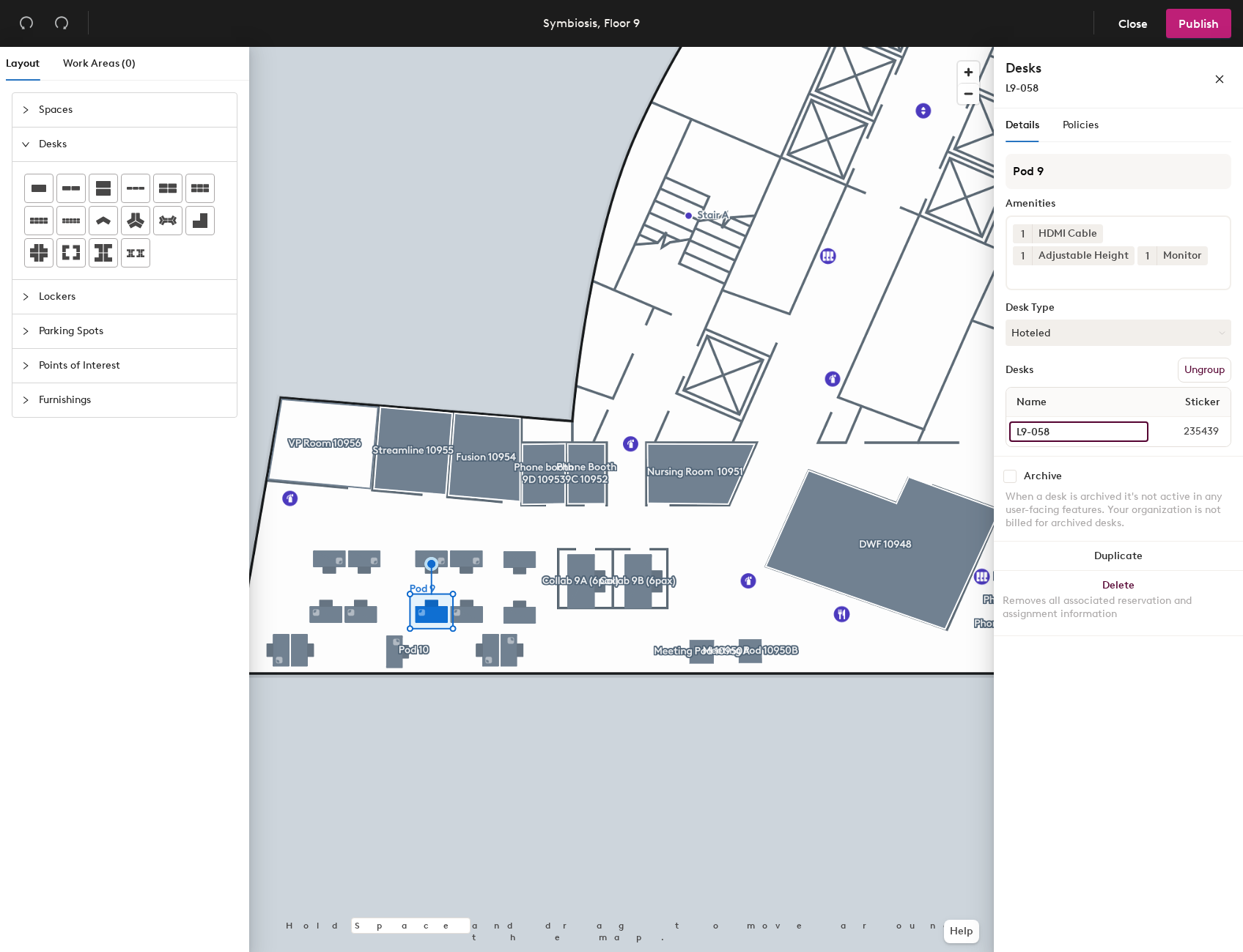
type input "L9-058"
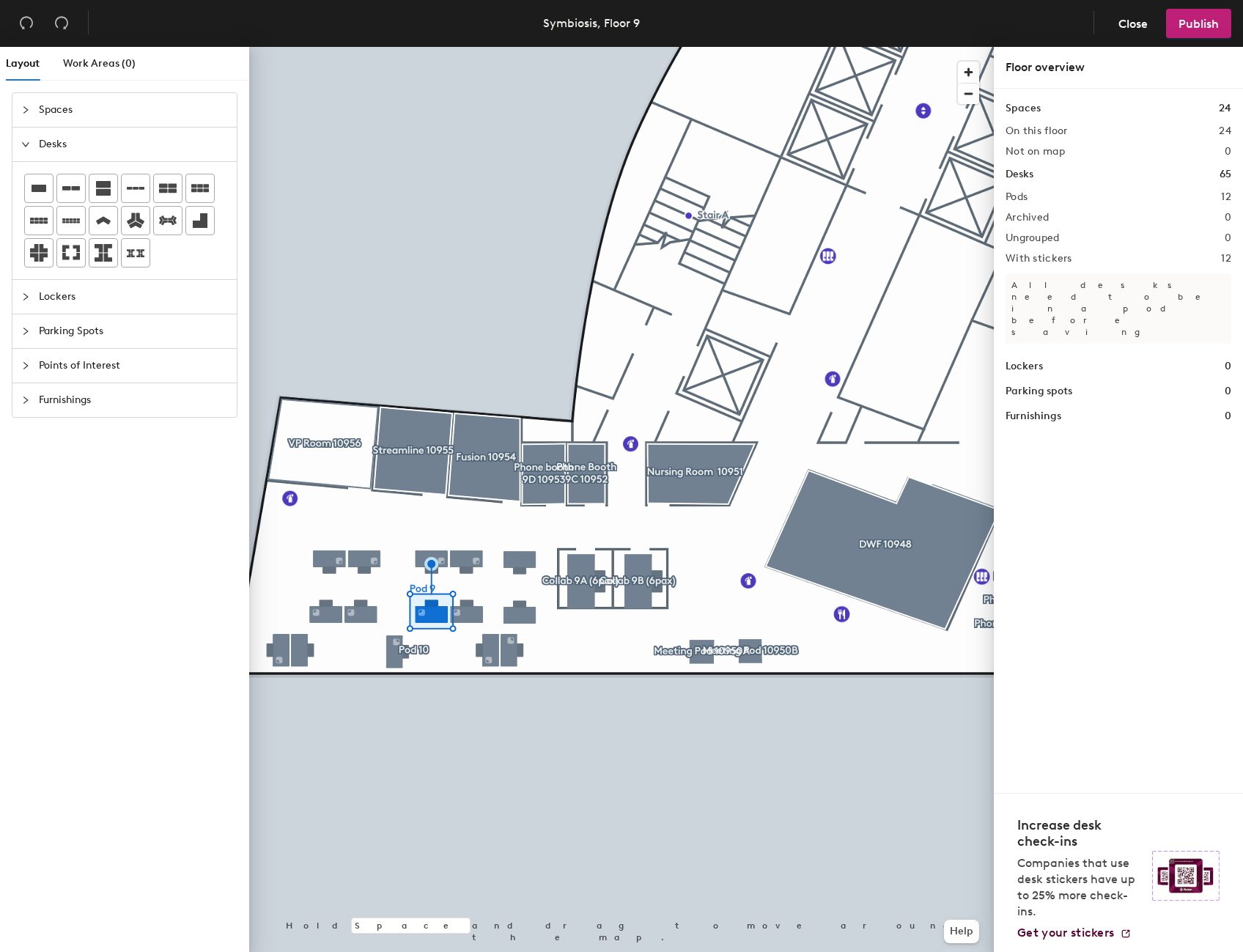
click at [430, 47] on div at bounding box center [622, 47] width 745 height 0
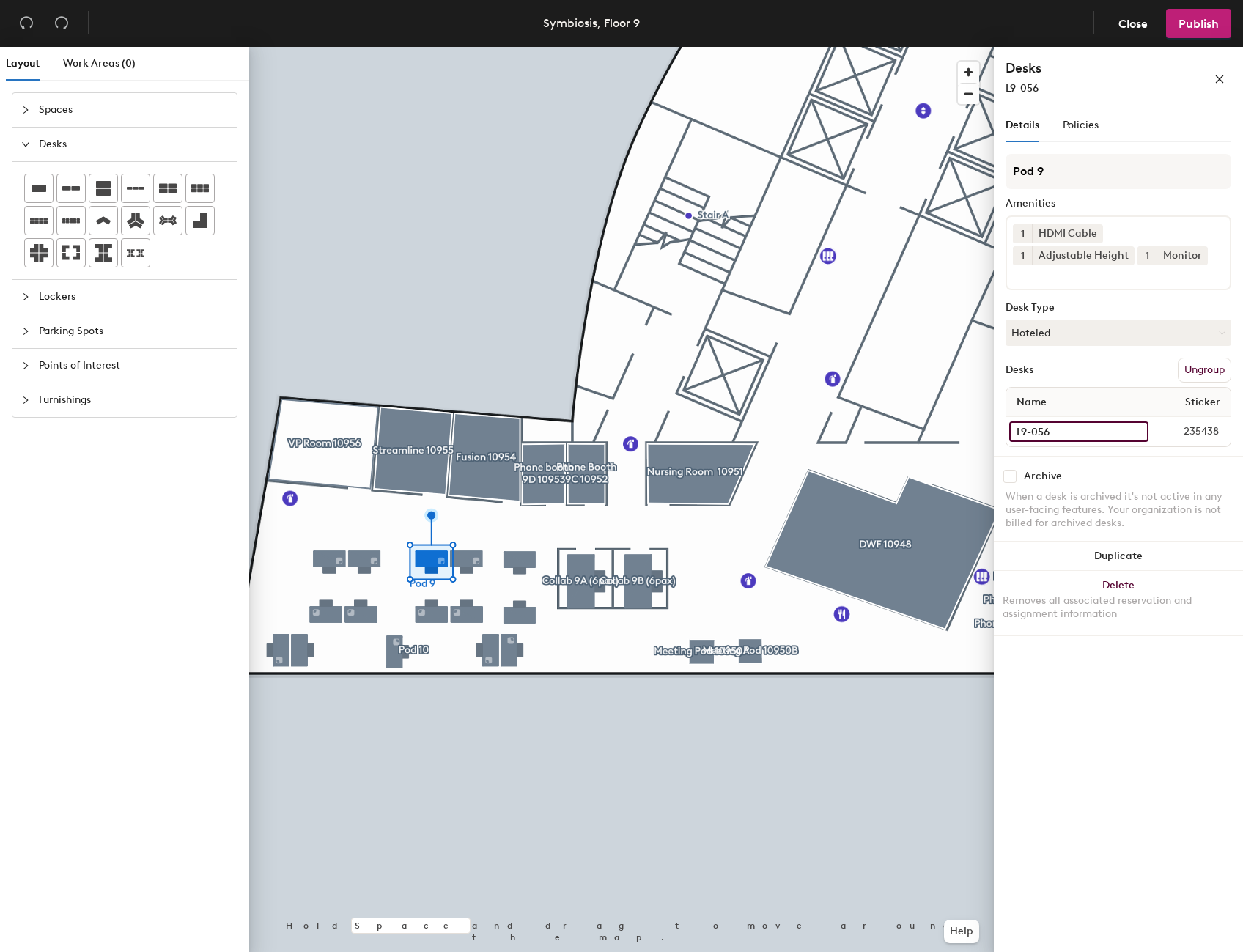
click at [1135, 429] on input "L9-056" at bounding box center [1079, 431] width 140 height 21
click at [1095, 436] on input "L9-056" at bounding box center [1079, 431] width 140 height 21
type input "L9-059"
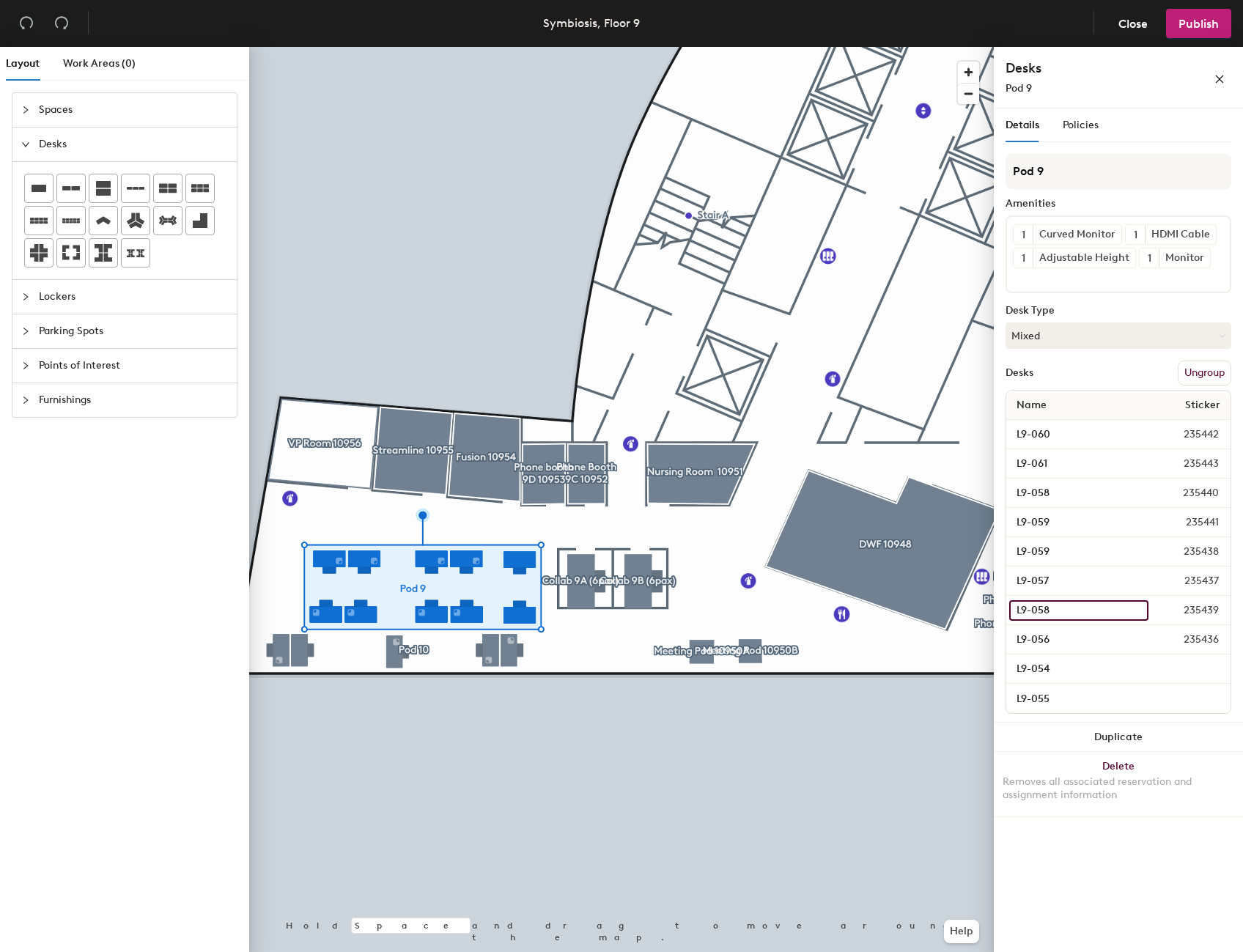
click at [1138, 611] on input "L9-058" at bounding box center [1079, 610] width 140 height 21
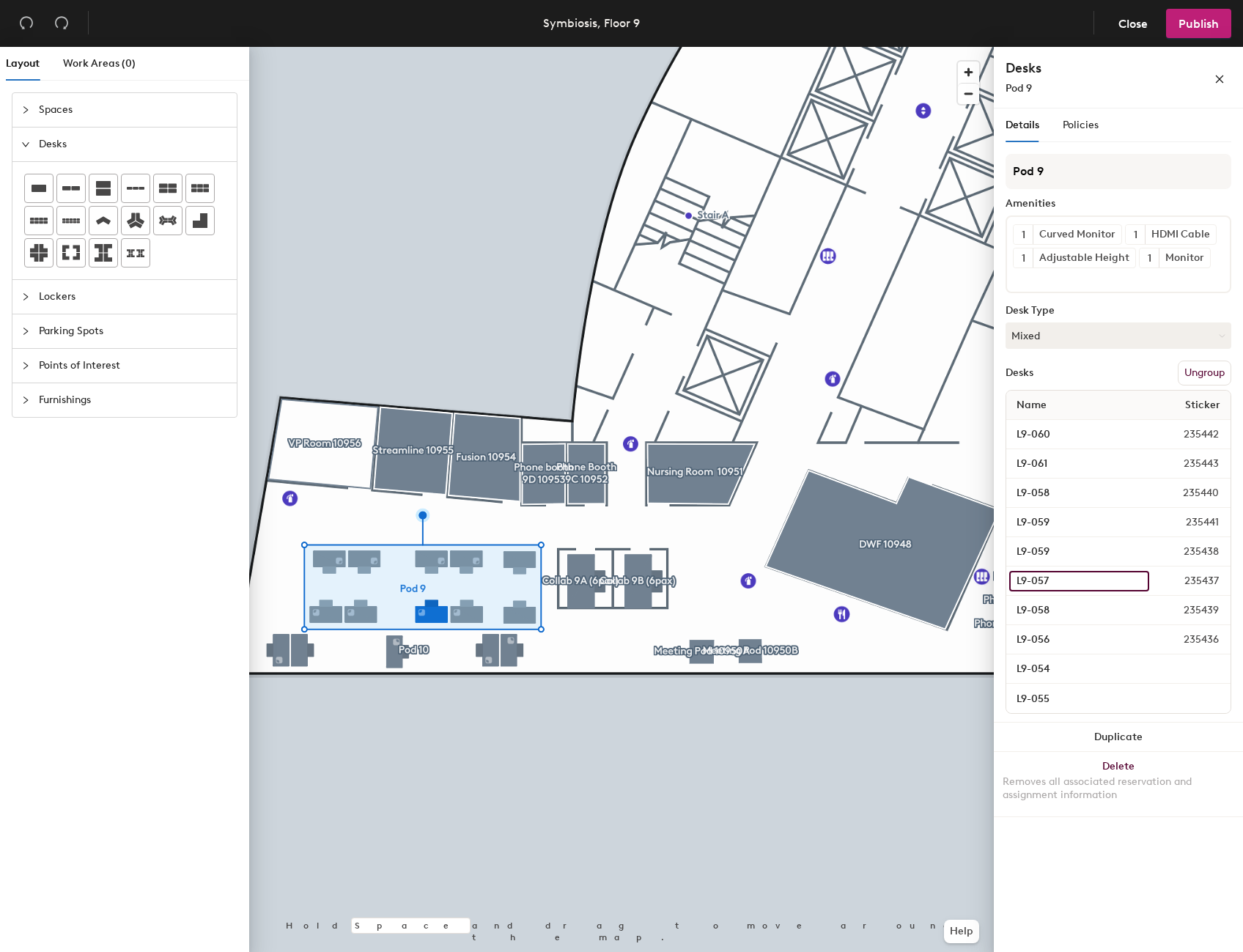
click at [1140, 581] on input "L9-057" at bounding box center [1079, 581] width 140 height 21
click at [1135, 611] on input "L9-058" at bounding box center [1079, 610] width 140 height 21
click at [1134, 584] on input "L9-057" at bounding box center [1079, 581] width 140 height 21
click at [1133, 613] on input "L9-058" at bounding box center [1079, 610] width 140 height 21
click at [1133, 552] on input "L9-059" at bounding box center [1079, 552] width 140 height 21
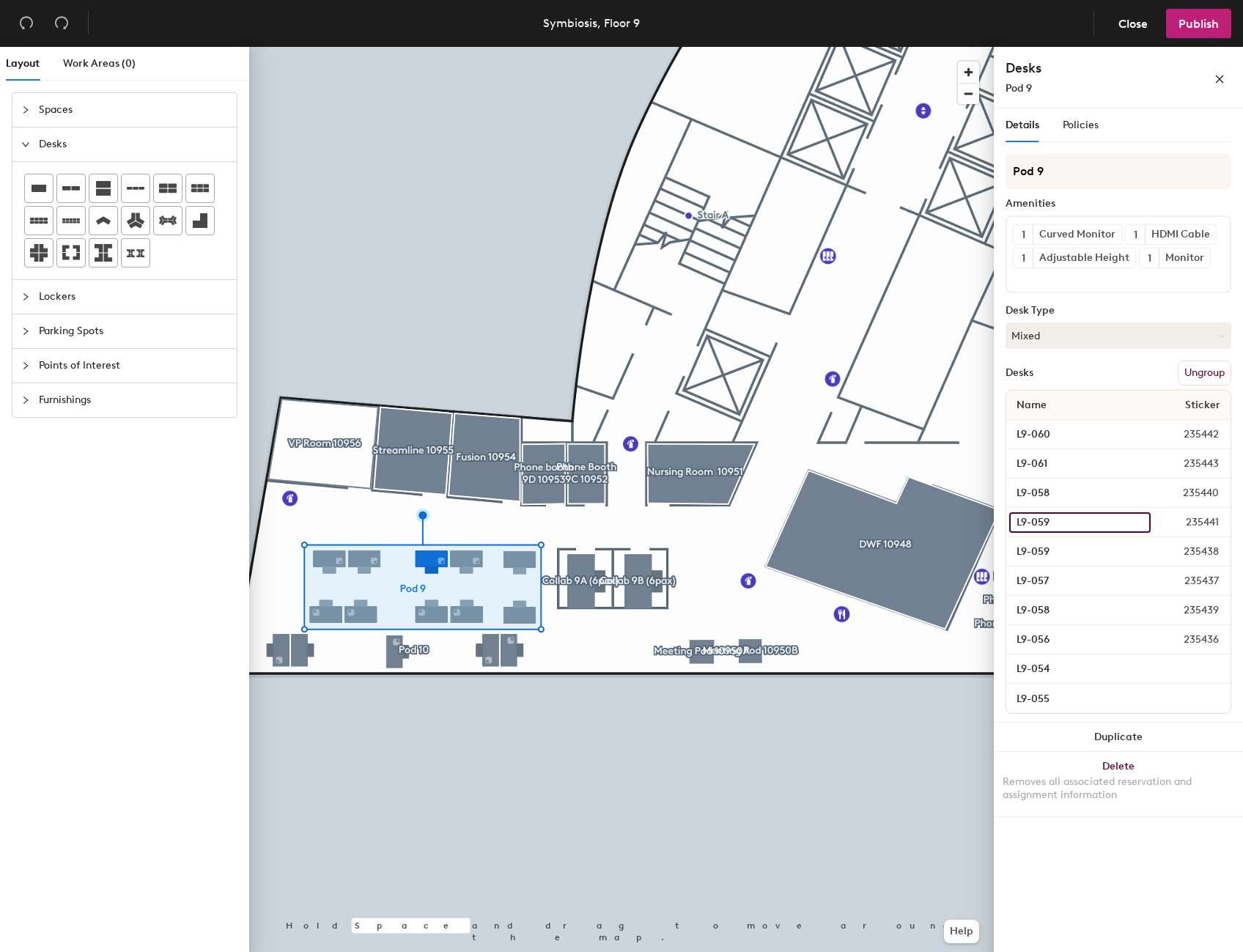
click at [1135, 523] on input "L9-059" at bounding box center [1080, 523] width 141 height 21
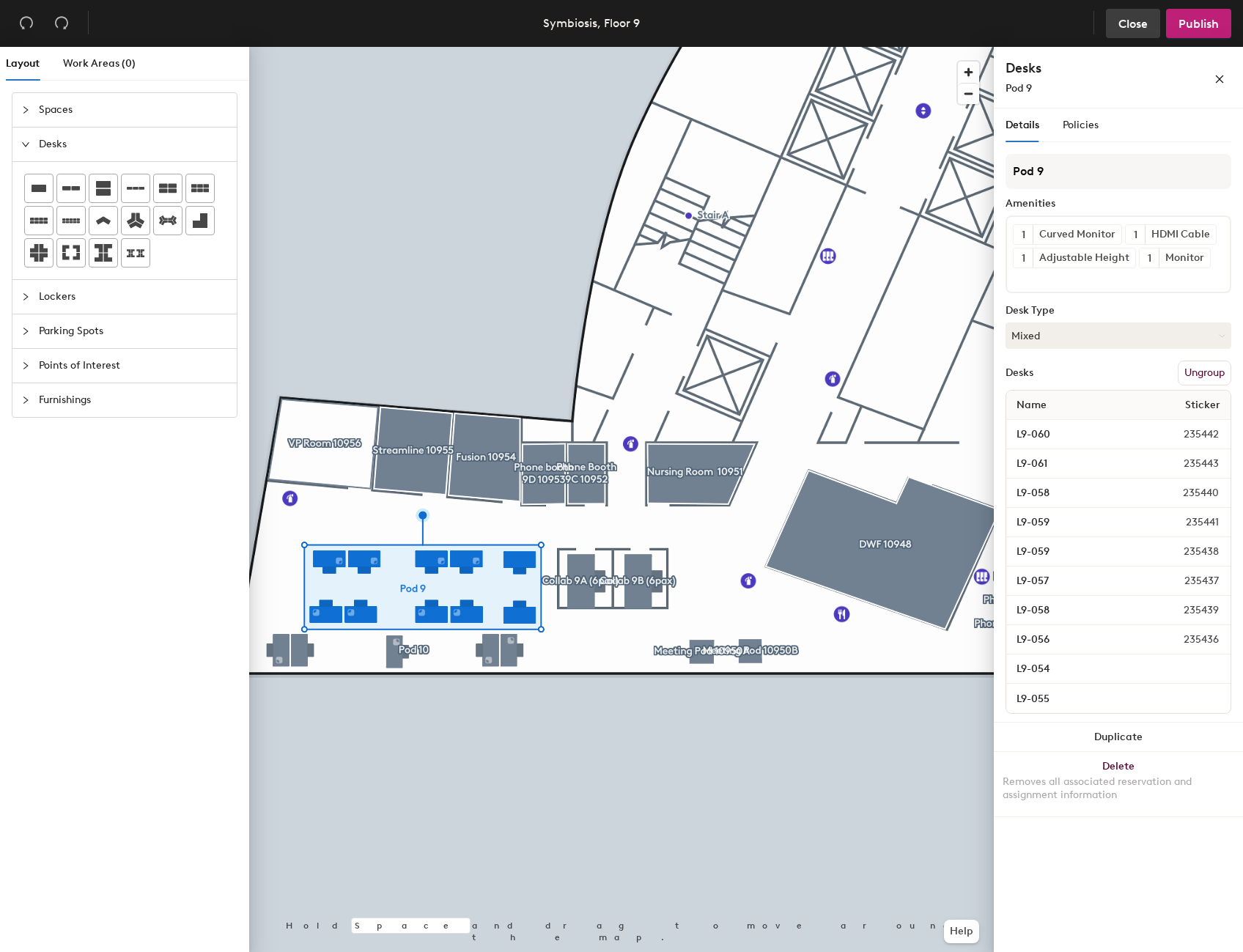
click at [1126, 22] on span "Close" at bounding box center [1133, 24] width 29 height 14
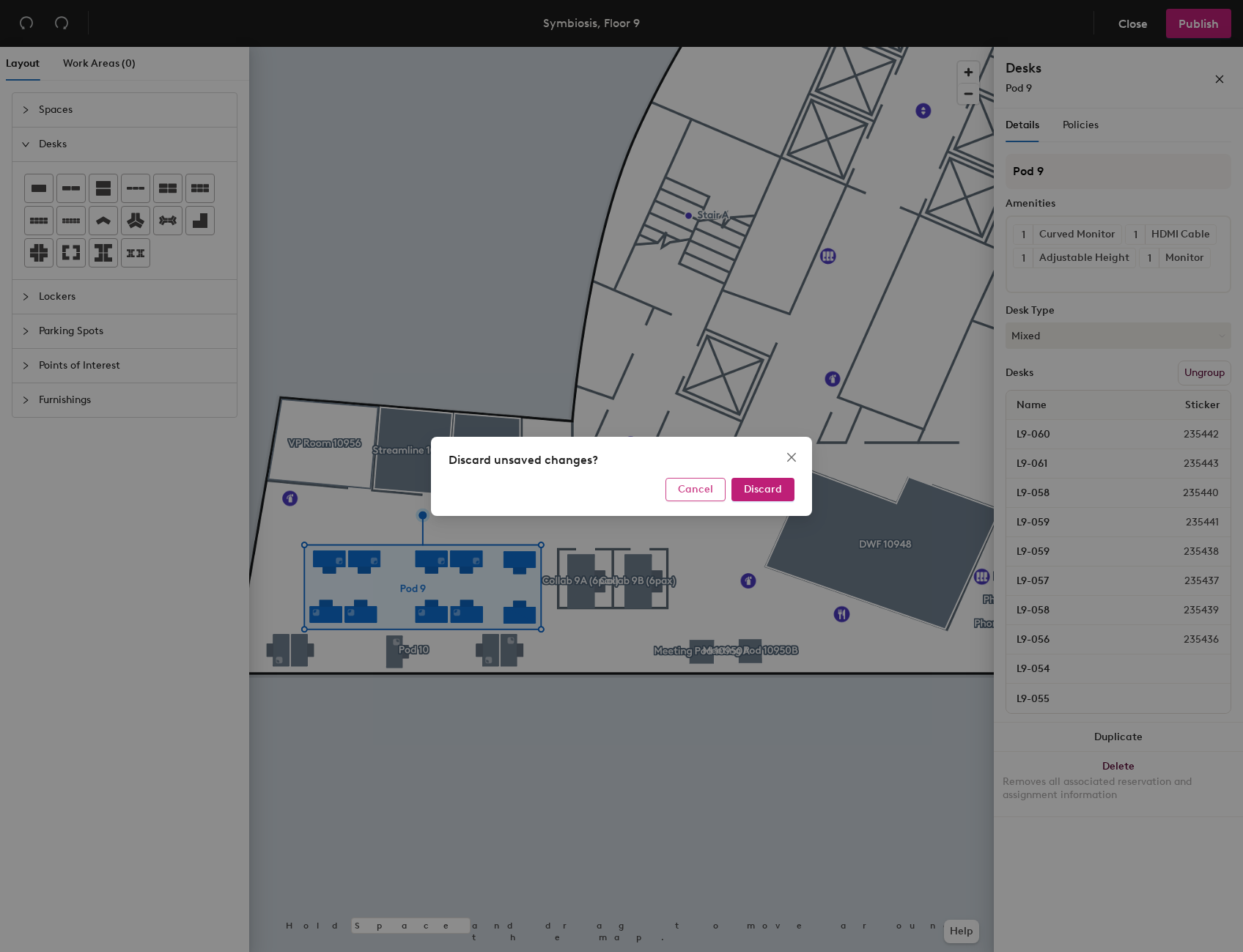
click at [696, 491] on span "Cancel" at bounding box center [696, 489] width 35 height 12
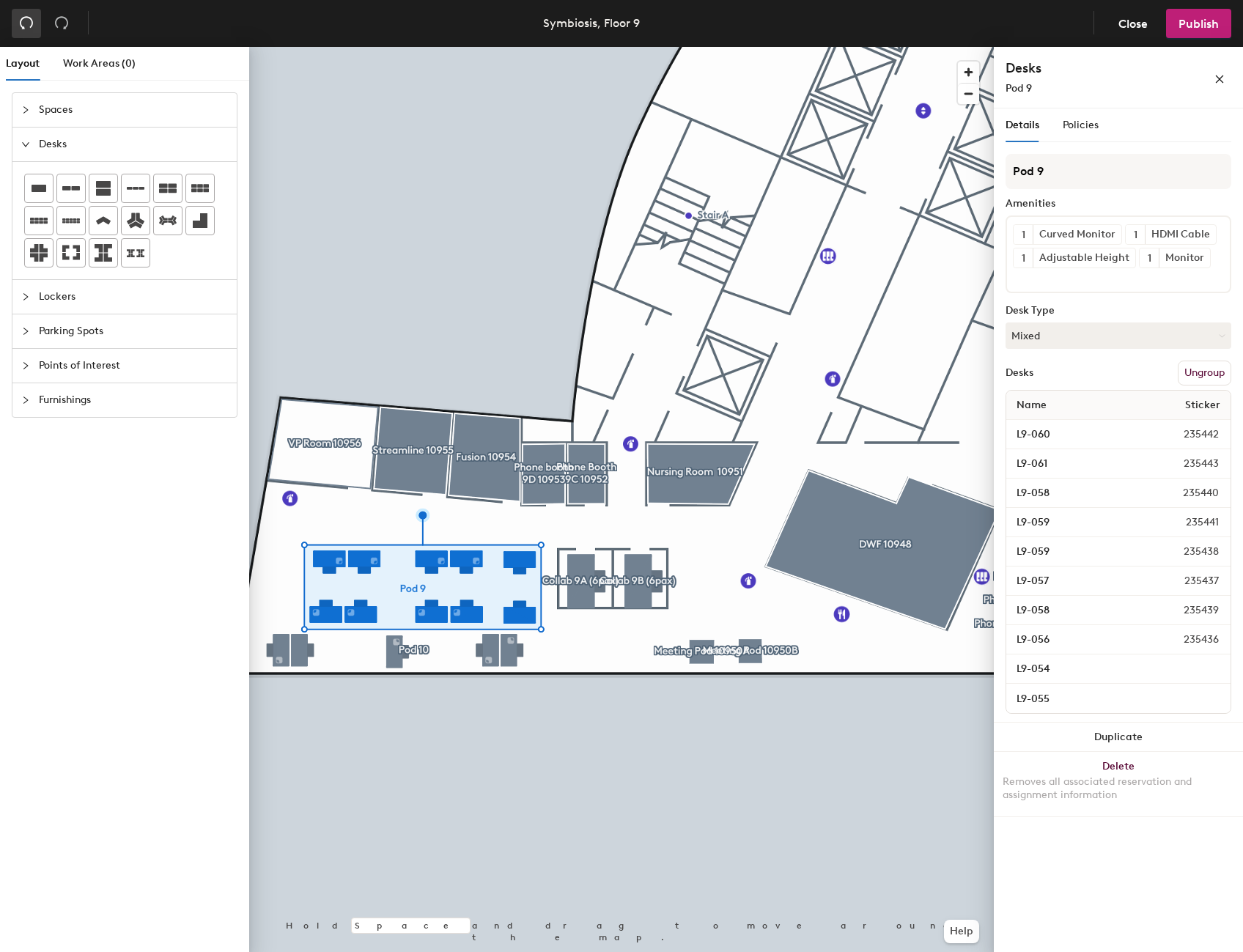
click at [26, 22] on icon "undo" at bounding box center [26, 22] width 14 height 14
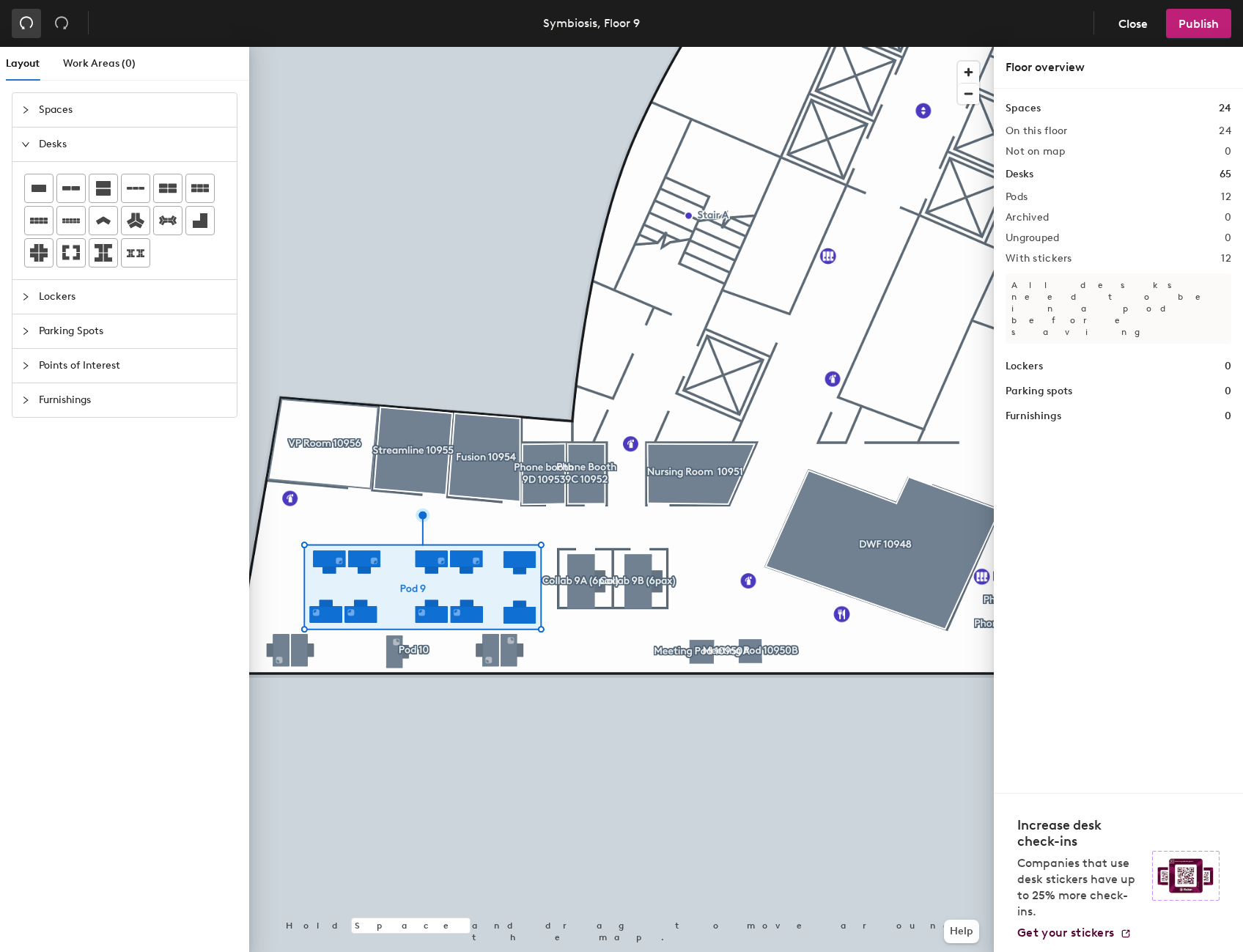
click at [26, 22] on icon "undo" at bounding box center [26, 22] width 14 height 14
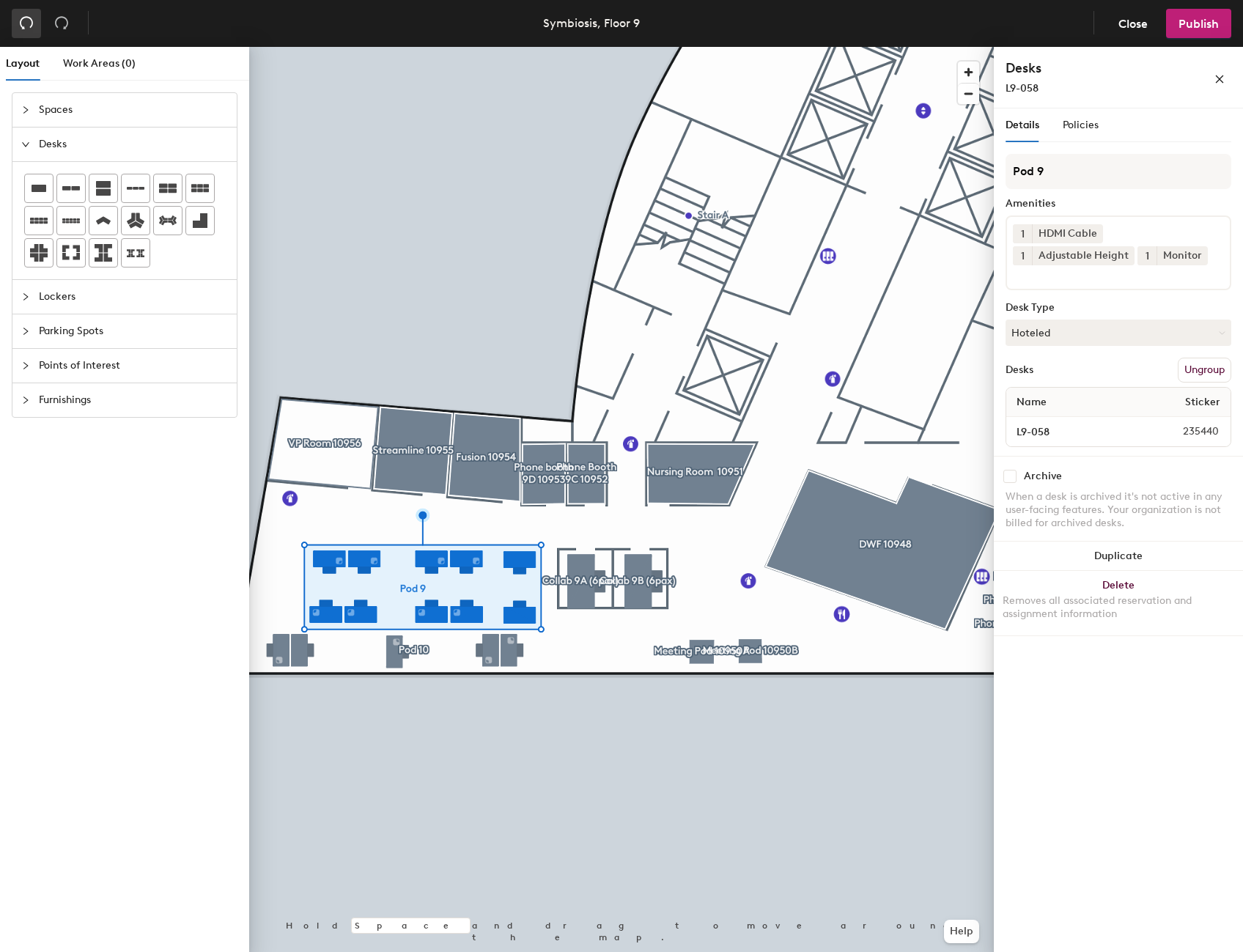
click at [26, 22] on icon "undo" at bounding box center [26, 22] width 14 height 14
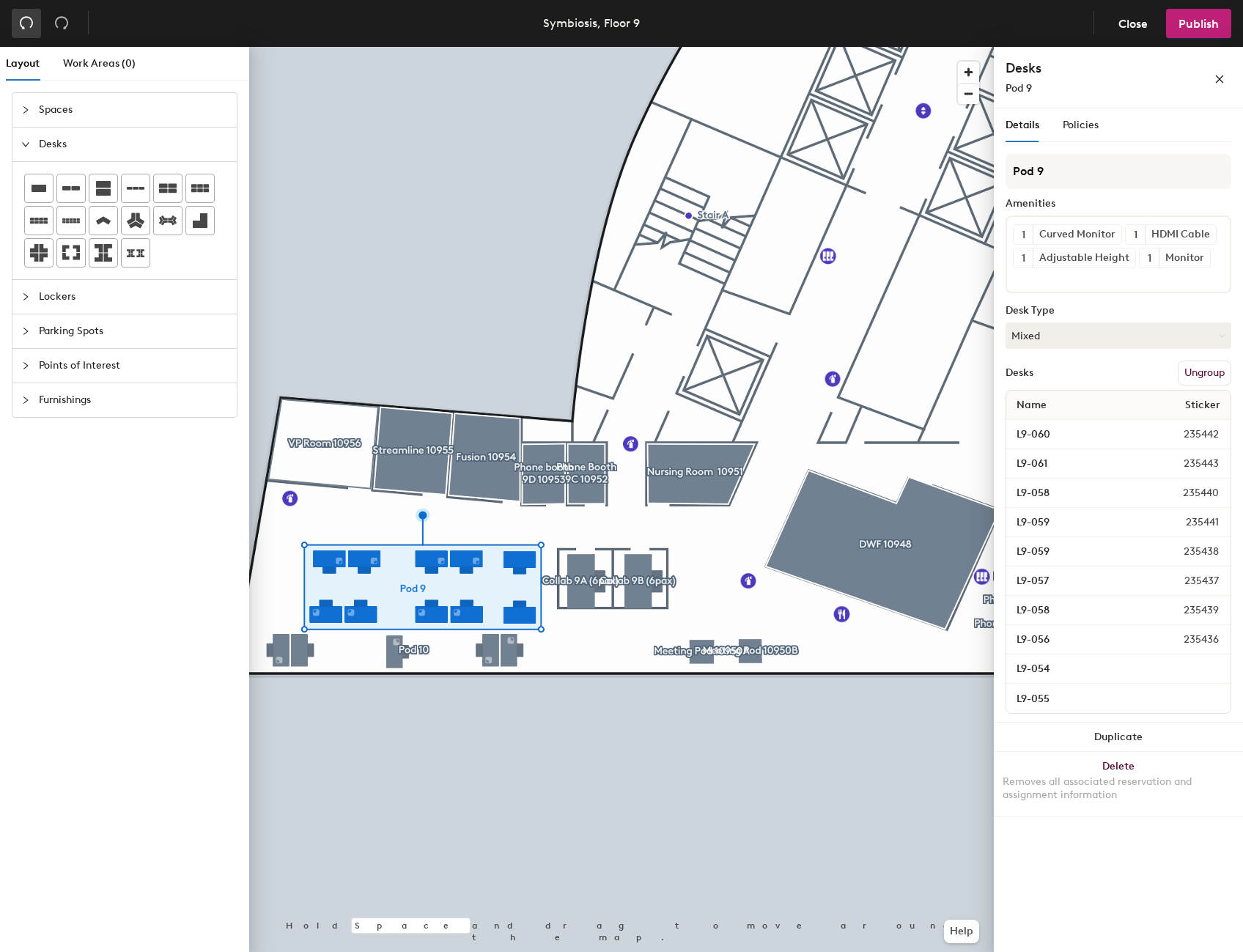
click at [26, 22] on icon "undo" at bounding box center [26, 22] width 14 height 14
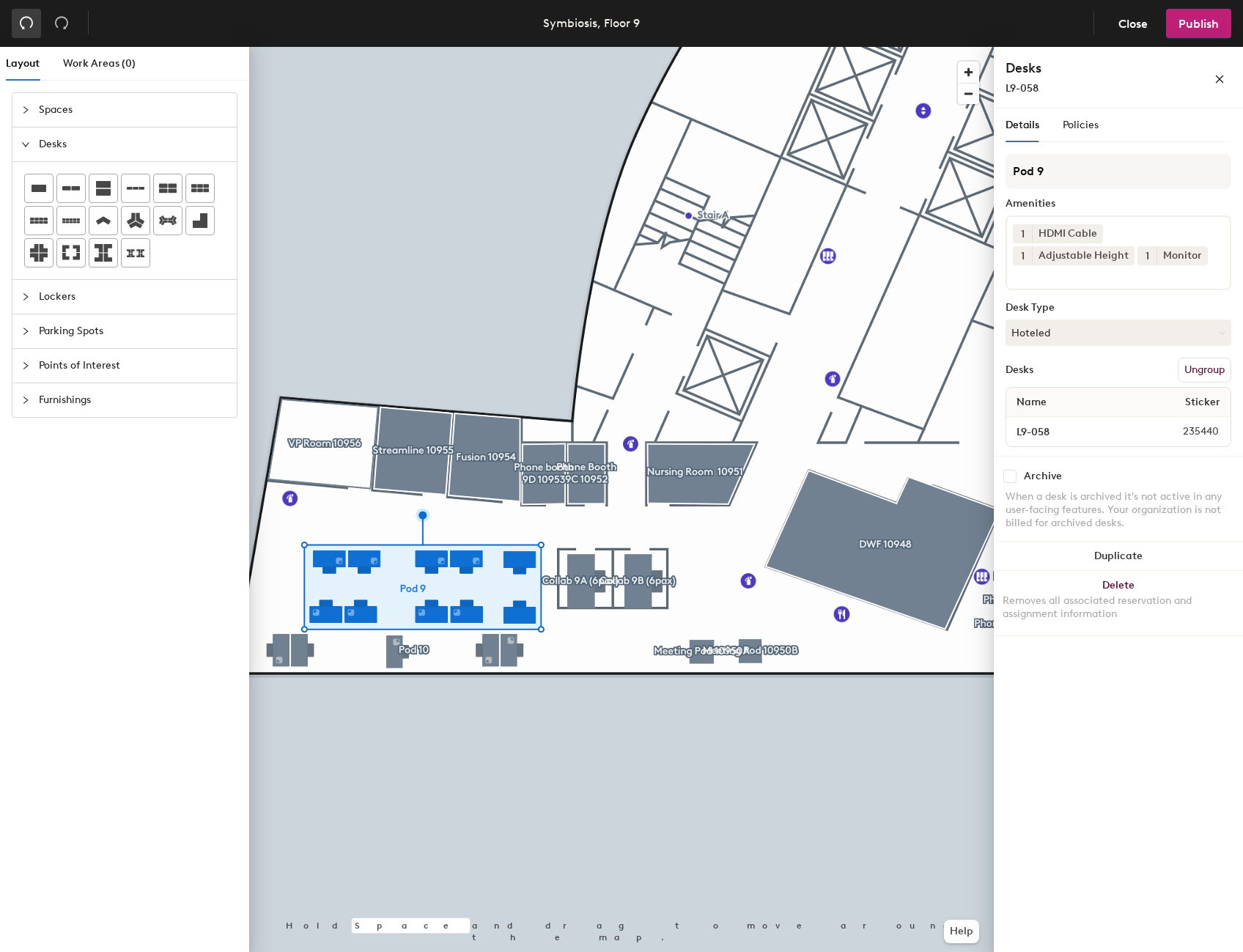
click at [26, 22] on icon "undo" at bounding box center [26, 22] width 14 height 14
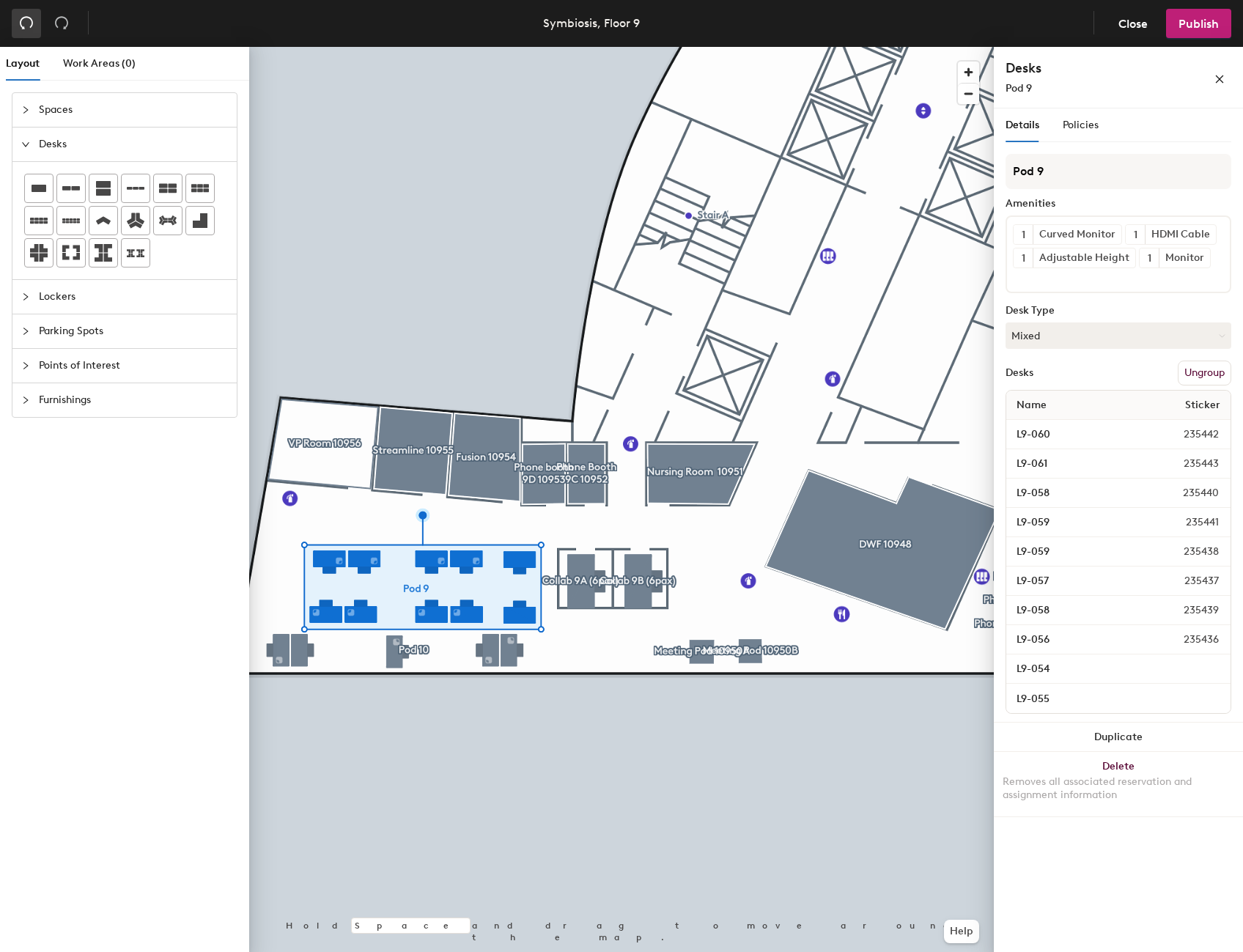
click at [26, 22] on icon "undo" at bounding box center [26, 22] width 14 height 14
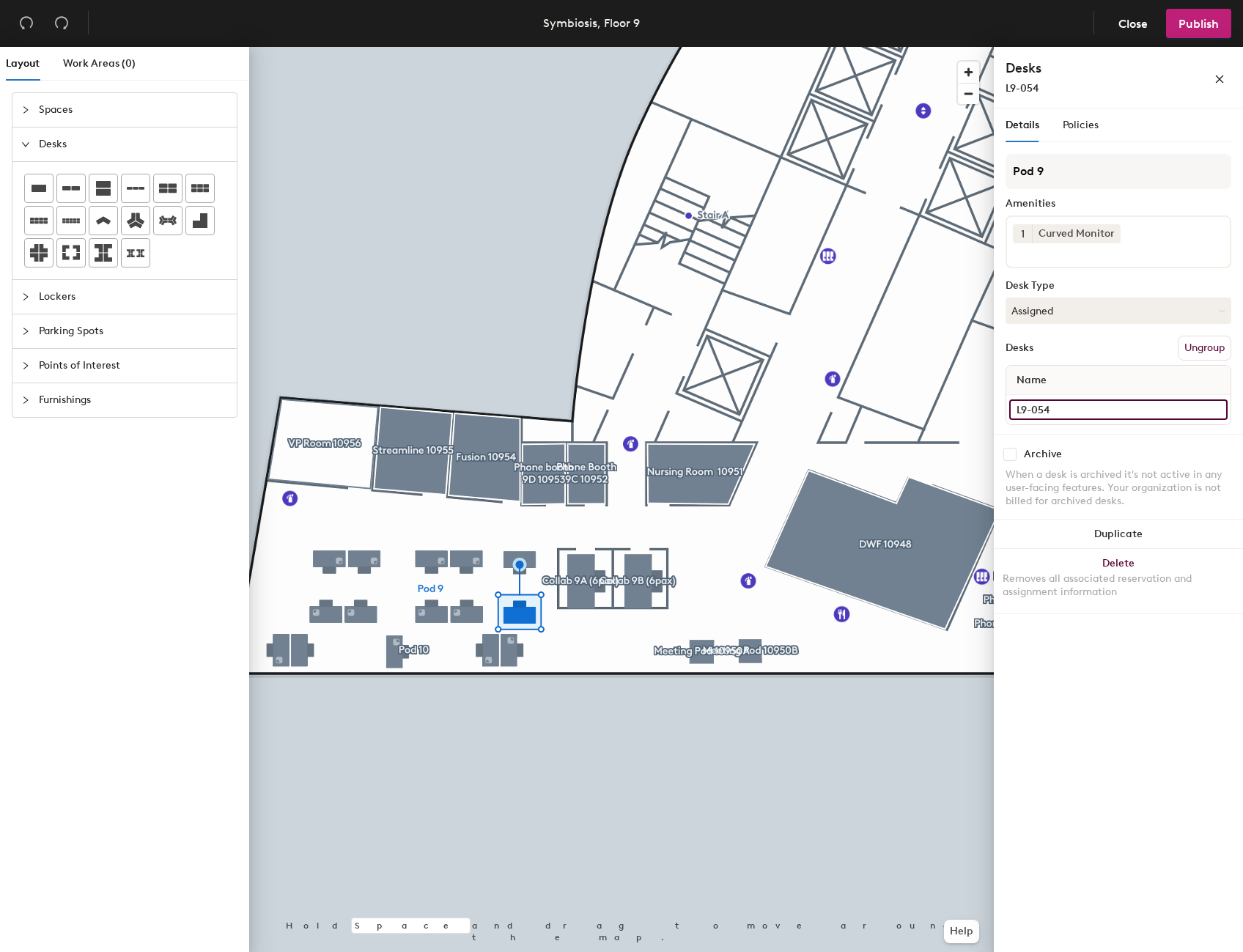
click at [1062, 405] on input "L9-054" at bounding box center [1119, 410] width 218 height 21
click at [1164, 405] on input "L9-054" at bounding box center [1119, 410] width 218 height 21
type input "L9-062"
click at [1216, 408] on input "L9-055" at bounding box center [1119, 410] width 218 height 21
click at [1083, 412] on input "L9-055" at bounding box center [1119, 410] width 218 height 21
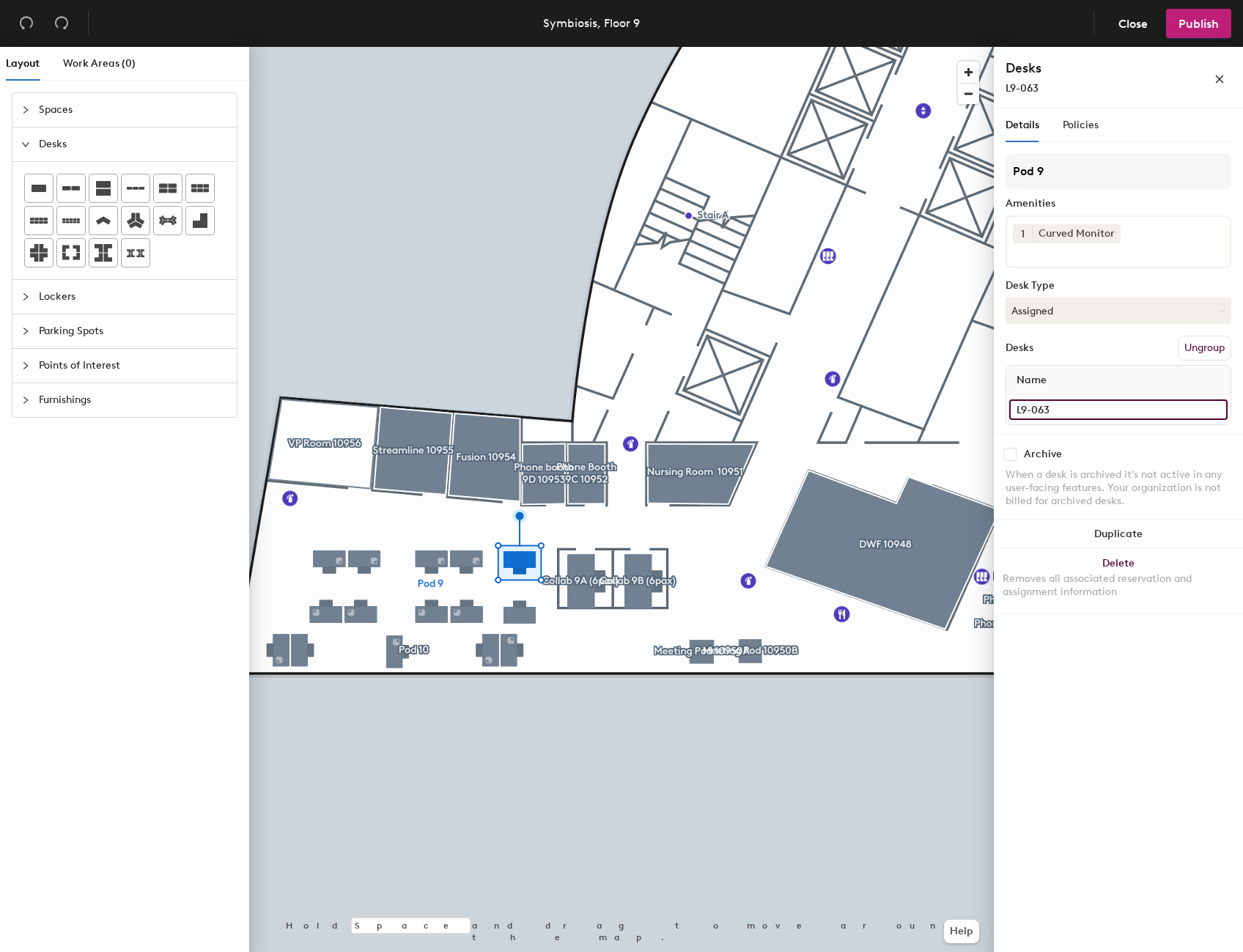
type input "L9-063"
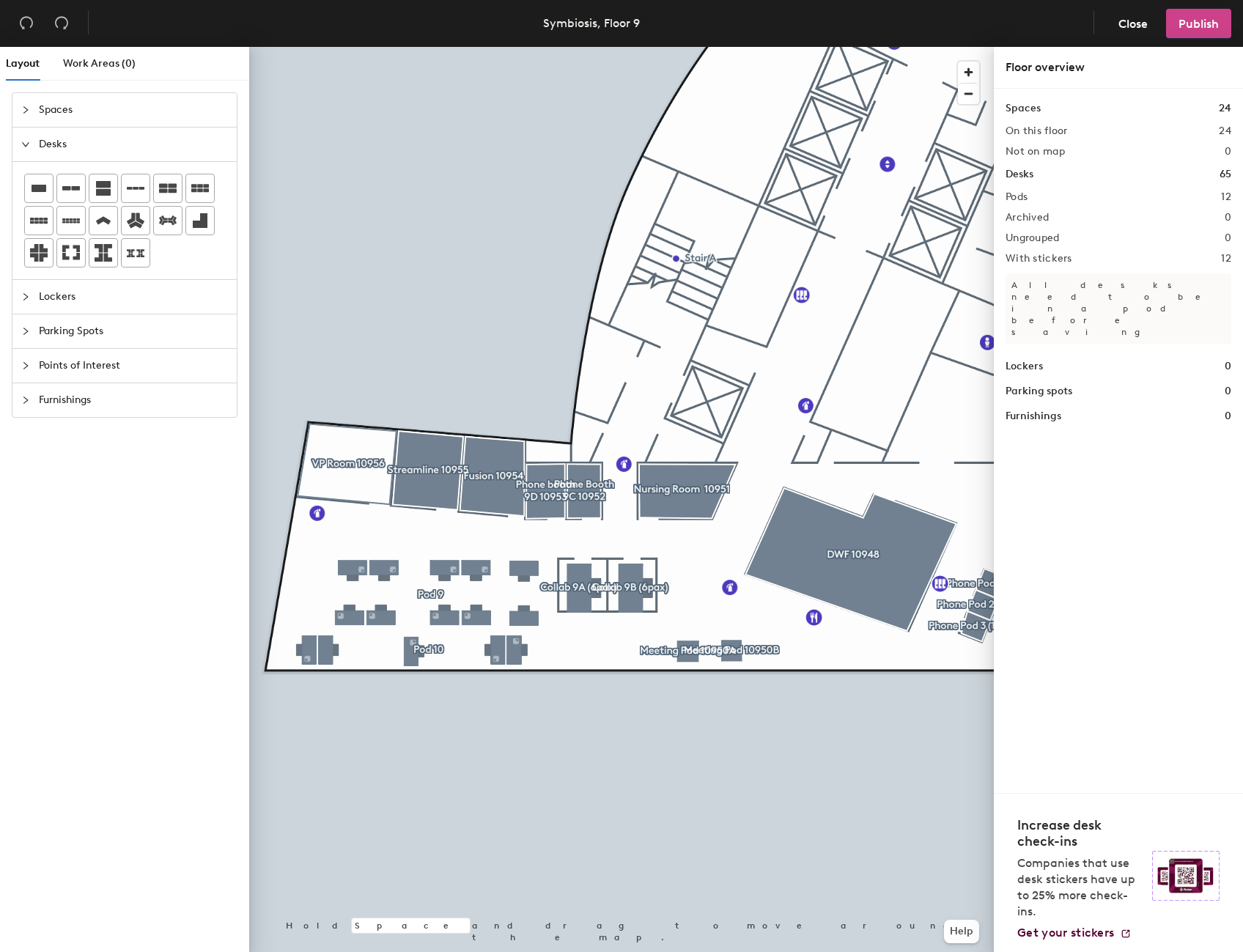
click at [1206, 26] on span "Publish" at bounding box center [1199, 24] width 40 height 14
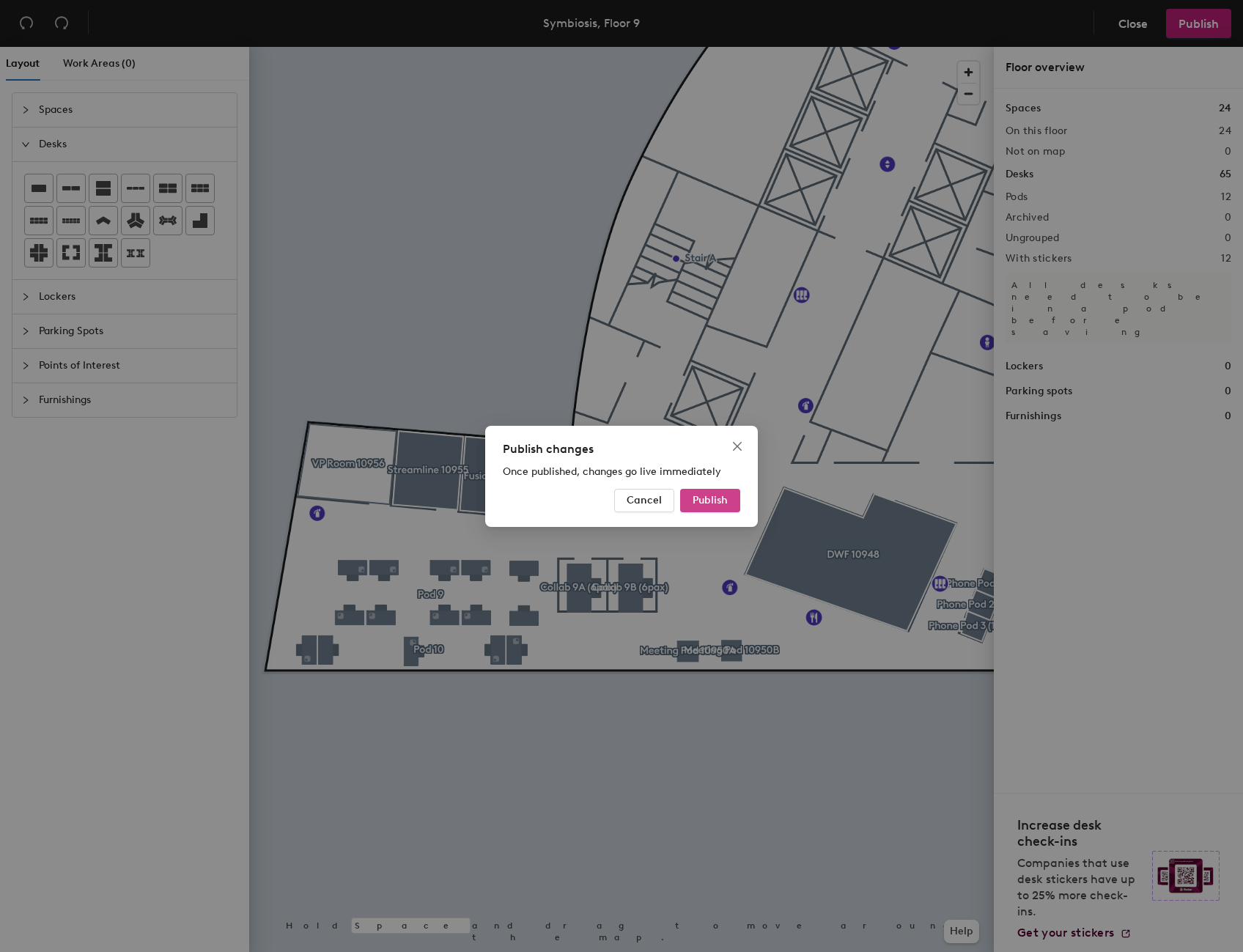
click at [707, 497] on span "Publish" at bounding box center [710, 500] width 35 height 12
